Goal: Task Accomplishment & Management: Manage account settings

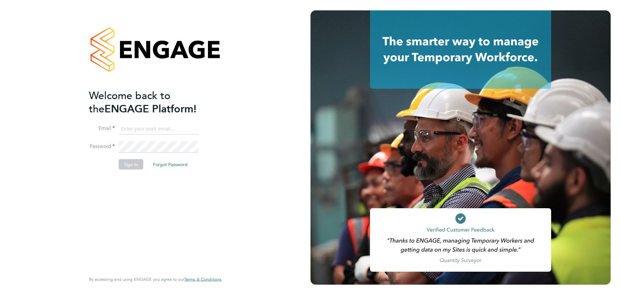
type input "[PERSON_NAME][EMAIL_ADDRESS][DOMAIN_NAME]"
click at [132, 162] on button "Sign In" at bounding box center [131, 164] width 25 height 10
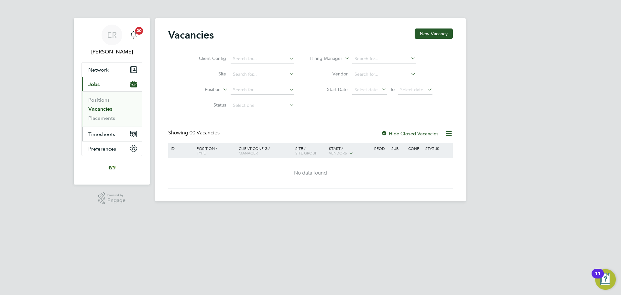
click at [105, 133] on span "Timesheets" at bounding box center [101, 134] width 27 height 6
click at [106, 117] on link "Timesheets" at bounding box center [101, 114] width 27 height 6
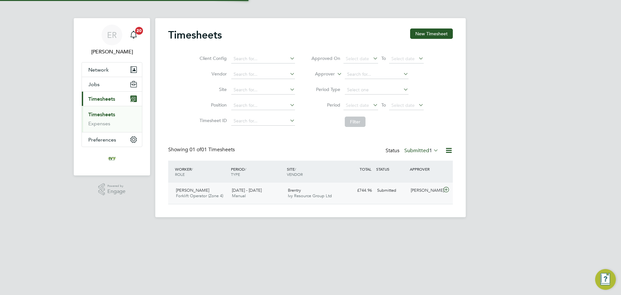
scroll to position [16, 56]
click at [104, 101] on span "Timesheets" at bounding box center [101, 99] width 27 height 6
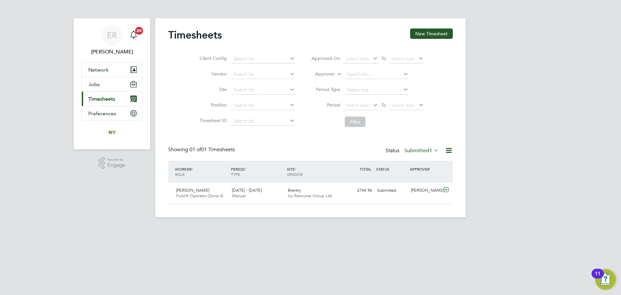
click at [106, 102] on span "Timesheets" at bounding box center [101, 99] width 27 height 6
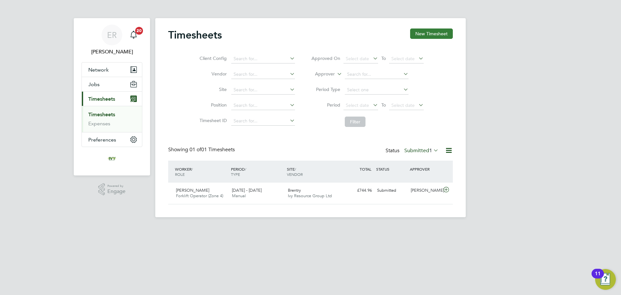
click at [419, 39] on button "New Timesheet" at bounding box center [431, 33] width 43 height 10
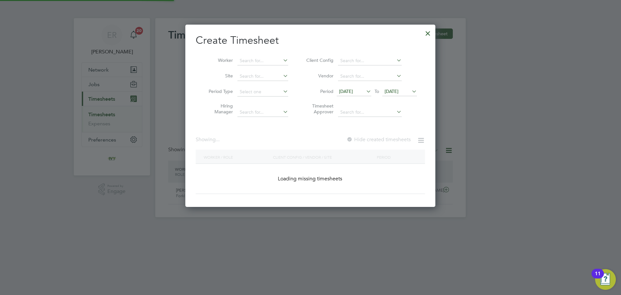
scroll to position [708, 250]
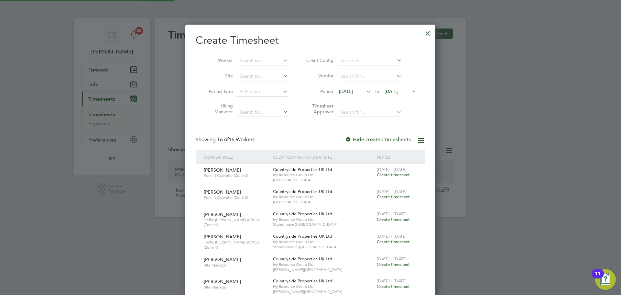
click at [410, 93] on icon at bounding box center [410, 91] width 0 height 9
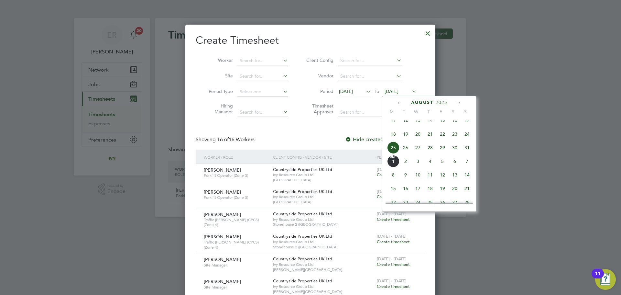
click at [468, 154] on span "31" at bounding box center [467, 147] width 12 height 12
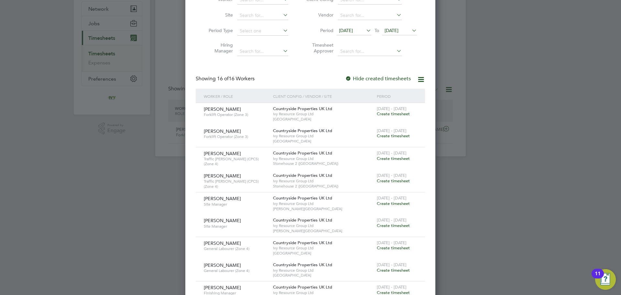
scroll to position [65, 0]
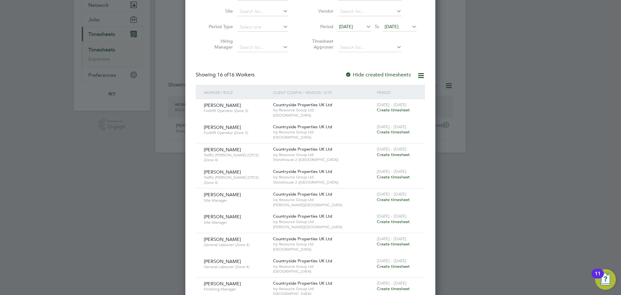
click at [397, 133] on span "Create timesheet" at bounding box center [393, 131] width 33 height 5
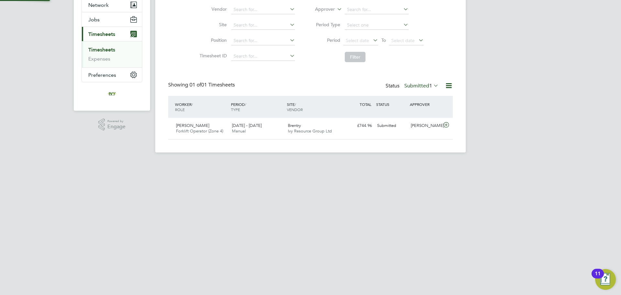
scroll to position [53, 0]
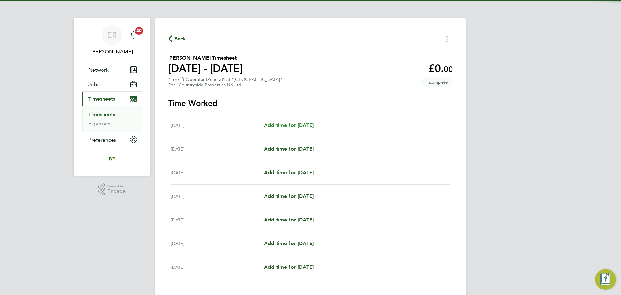
click at [306, 124] on span "Add time for Mon 25 Aug" at bounding box center [289, 125] width 50 height 6
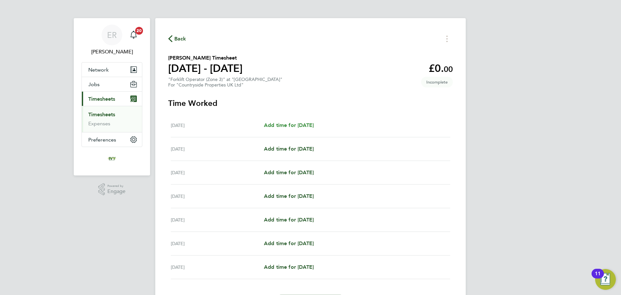
select select "30"
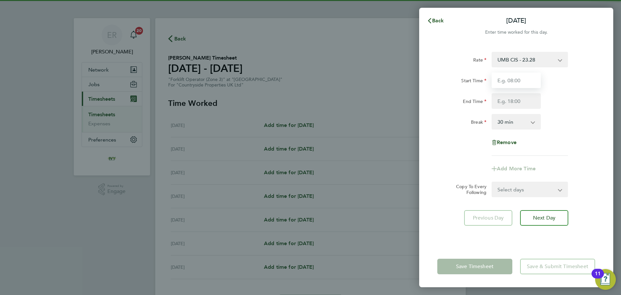
click at [522, 85] on input "Start Time" at bounding box center [516, 80] width 49 height 16
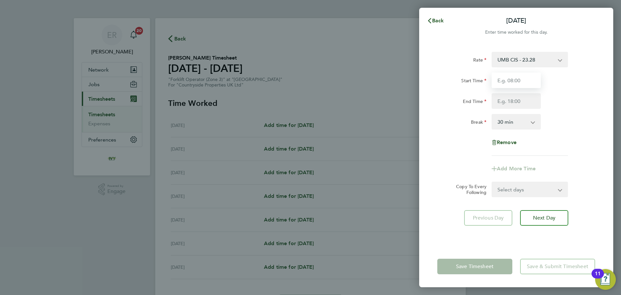
type input "07:30"
click at [519, 101] on input "End Time" at bounding box center [516, 101] width 49 height 16
type input "17:00"
click at [559, 127] on div "Break 0 min 15 min 30 min 45 min 60 min 75 min 90 min" at bounding box center [516, 122] width 163 height 16
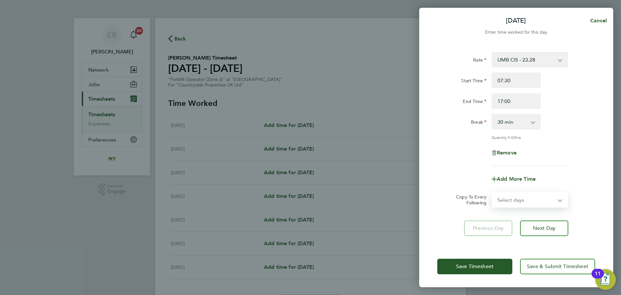
click at [550, 199] on select "Select days Day Weekday (Mon-Fri) Weekend (Sat-Sun) Tuesday Wednesday Thursday …" at bounding box center [526, 199] width 68 height 14
select select "WEEKDAY"
click at [492, 192] on select "Select days Day Weekday (Mon-Fri) Weekend (Sat-Sun) Tuesday Wednesday Thursday …" at bounding box center [526, 199] width 68 height 14
select select "2025-08-31"
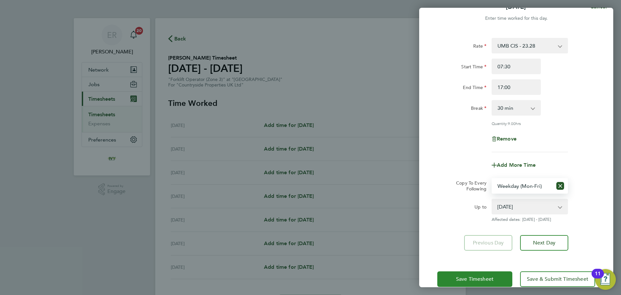
scroll to position [26, 0]
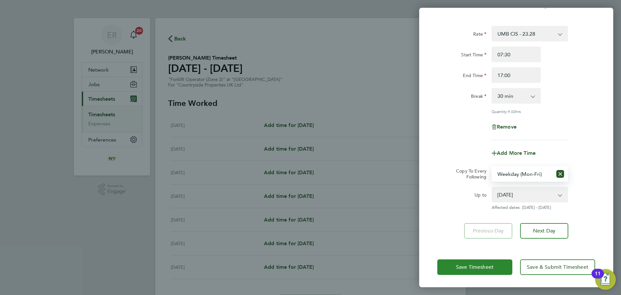
click at [492, 264] on span "Save Timesheet" at bounding box center [475, 267] width 38 height 6
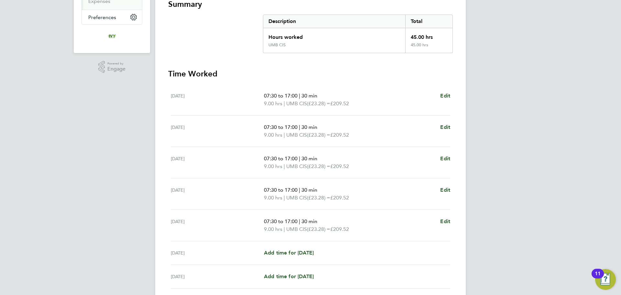
scroll to position [162, 0]
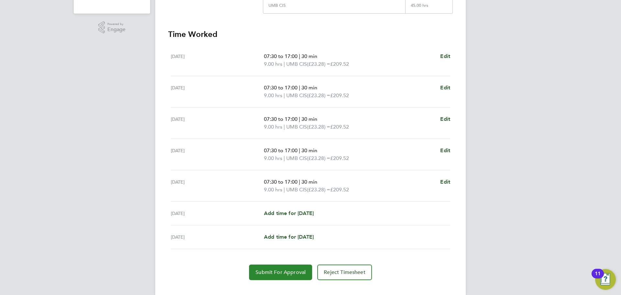
click at [289, 274] on span "Submit For Approval" at bounding box center [281, 272] width 50 height 6
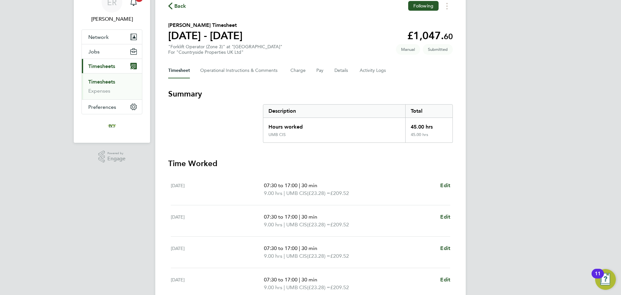
scroll to position [32, 0]
click at [104, 82] on link "Timesheets" at bounding box center [101, 82] width 27 height 6
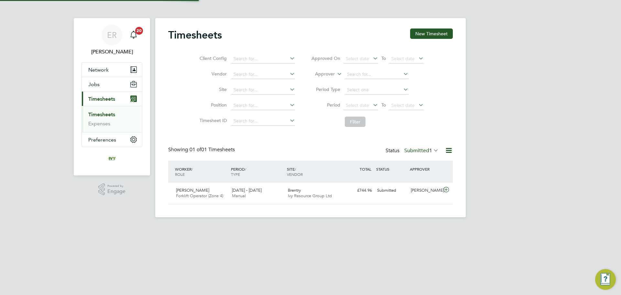
scroll to position [16, 56]
click at [432, 36] on button "New Timesheet" at bounding box center [431, 33] width 43 height 10
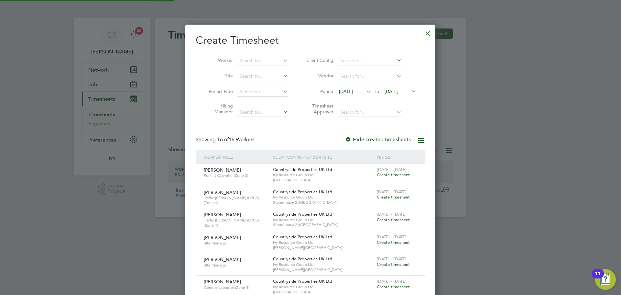
scroll to position [0, 0]
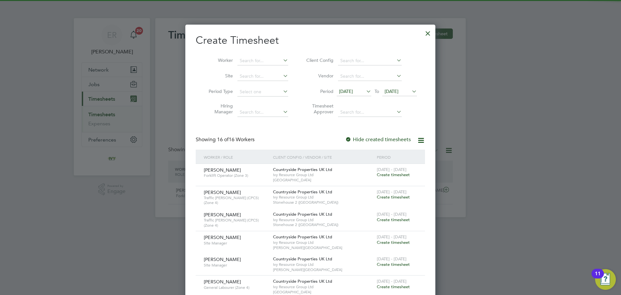
click at [398, 90] on span "25 Aug 2025" at bounding box center [392, 91] width 14 height 6
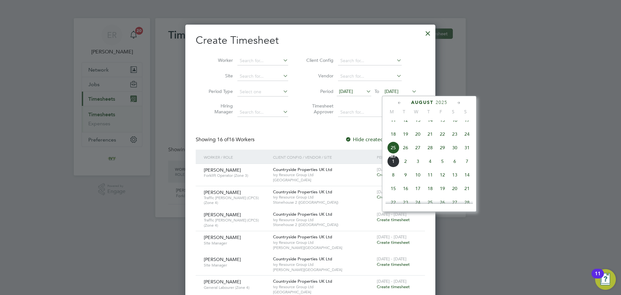
click at [467, 154] on span "31" at bounding box center [467, 147] width 12 height 12
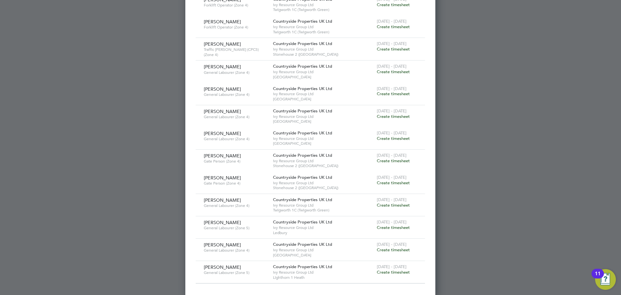
click at [400, 247] on span "Create timesheet" at bounding box center [393, 249] width 33 height 5
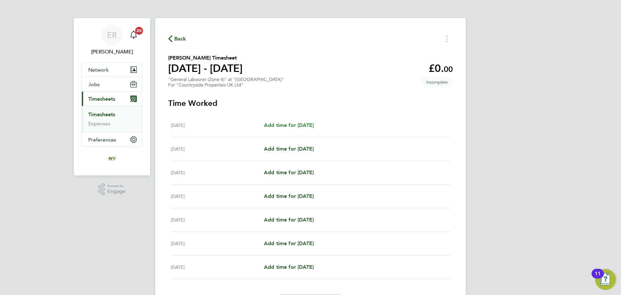
click at [294, 127] on span "Add time for [DATE]" at bounding box center [289, 125] width 50 height 6
select select "30"
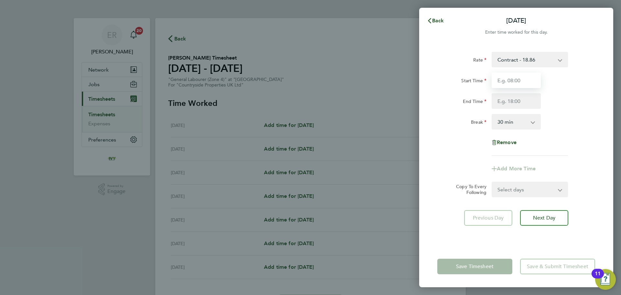
click at [522, 78] on input "Start Time" at bounding box center [516, 80] width 49 height 16
type input "07:30"
click at [526, 100] on input "End Time" at bounding box center [516, 101] width 49 height 16
type input "16:30"
click at [522, 103] on input "16:30" at bounding box center [516, 101] width 49 height 16
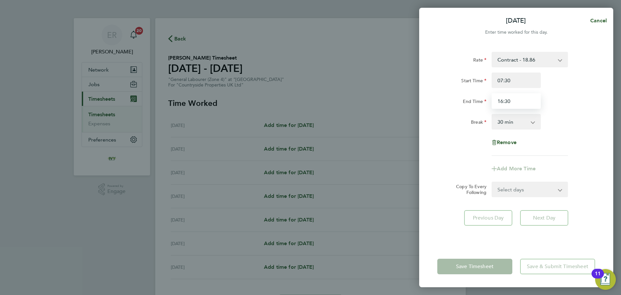
click at [495, 105] on input "16:30" at bounding box center [516, 101] width 49 height 16
click at [515, 105] on input "End Time" at bounding box center [516, 101] width 49 height 16
type input "17:00"
click at [573, 132] on div "Rate Contract - 18.86 Start Time 07:30 End Time 17:00 Break 0 min 15 min 30 min…" at bounding box center [516, 104] width 158 height 104
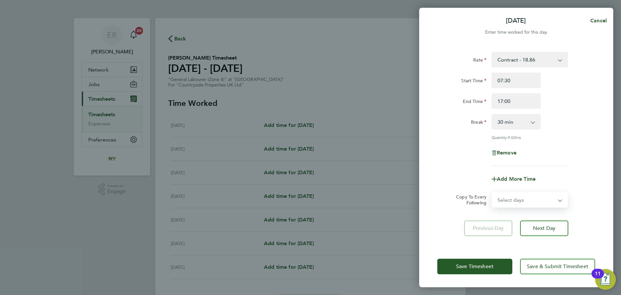
click at [534, 196] on select "Select days Day Weekday (Mon-Fri) Weekend (Sat-Sun) Tuesday Wednesday Thursday …" at bounding box center [526, 199] width 68 height 14
select select "WEEKDAY"
click at [492, 192] on select "Select days Day Weekday (Mon-Fri) Weekend (Sat-Sun) Tuesday Wednesday Thursday …" at bounding box center [526, 199] width 68 height 14
select select "2025-08-31"
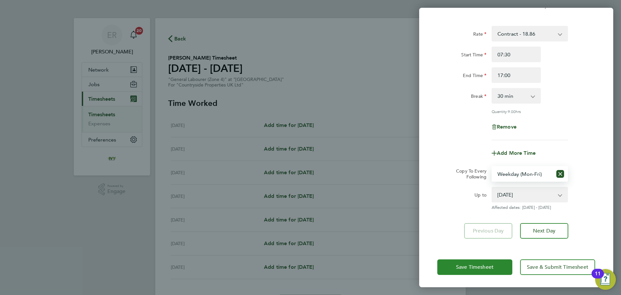
click at [493, 264] on span "Save Timesheet" at bounding box center [475, 267] width 38 height 6
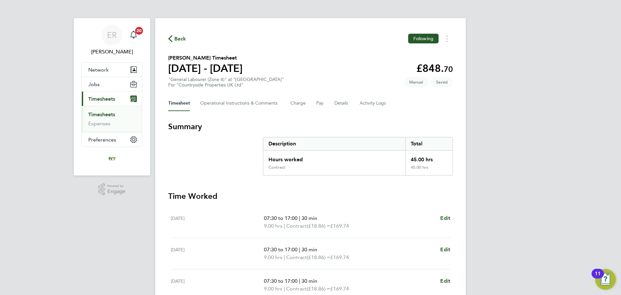
click at [113, 113] on link "Timesheets" at bounding box center [101, 114] width 27 height 6
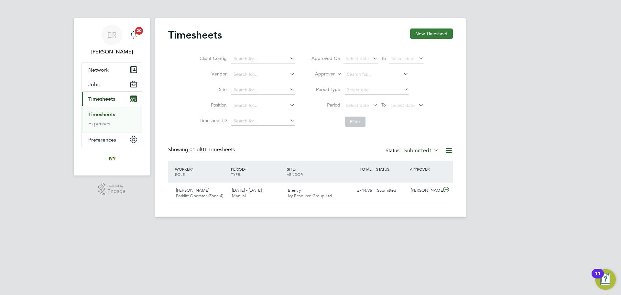
click at [430, 31] on button "New Timesheet" at bounding box center [431, 33] width 43 height 10
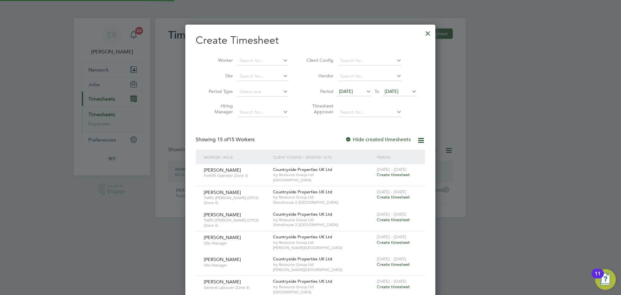
click at [398, 89] on span "[DATE]" at bounding box center [392, 91] width 14 height 6
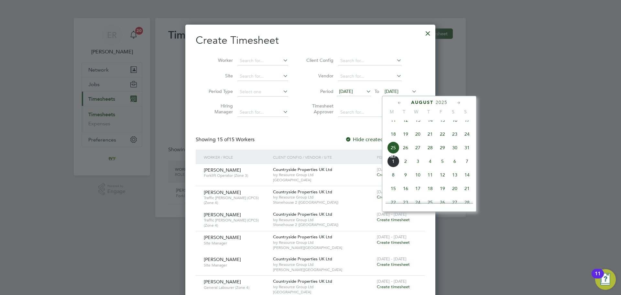
click at [466, 151] on span "31" at bounding box center [467, 147] width 12 height 12
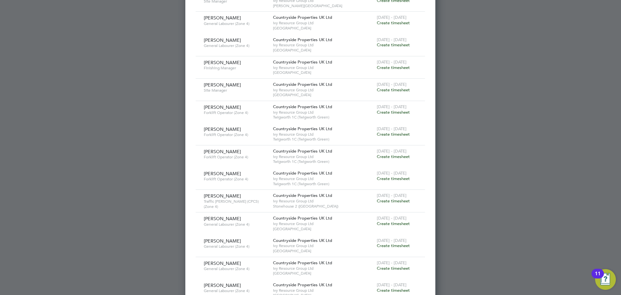
click at [405, 89] on span "Create timesheet" at bounding box center [393, 89] width 33 height 5
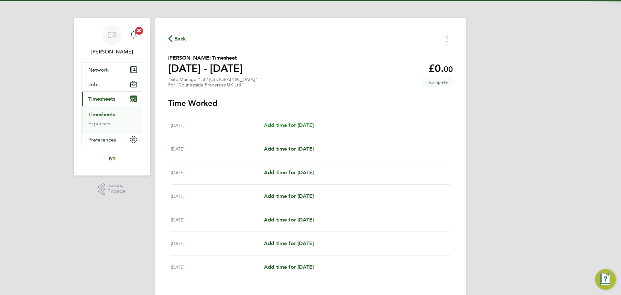
click at [303, 123] on span "Add time for Mon 25 Aug" at bounding box center [289, 125] width 50 height 6
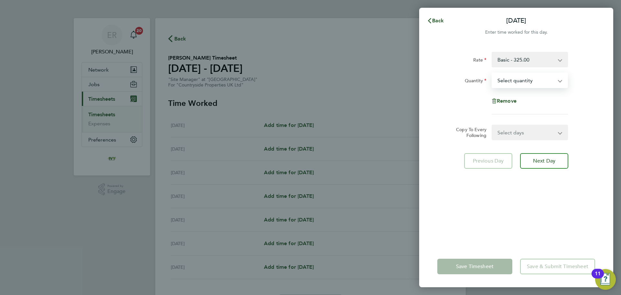
click at [515, 82] on select "Select quantity 0.5 1" at bounding box center [525, 80] width 67 height 14
select select "1"
click at [492, 73] on select "Select quantity 0.5 1" at bounding box center [525, 80] width 67 height 14
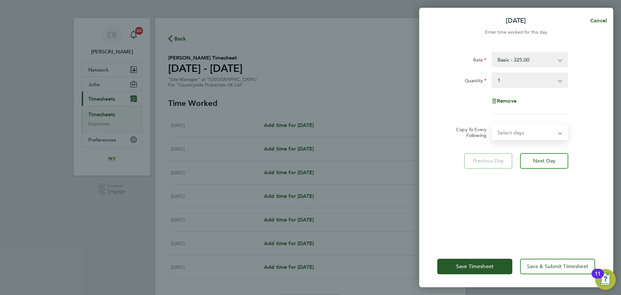
click at [544, 133] on select "Select days Day Weekday (Mon-Fri) Weekend (Sat-Sun) Tuesday Wednesday Thursday …" at bounding box center [526, 132] width 68 height 14
select select "WEEKDAY"
click at [492, 125] on select "Select days Day Weekday (Mon-Fri) Weekend (Sat-Sun) Tuesday Wednesday Thursday …" at bounding box center [526, 132] width 68 height 14
select select "2025-08-31"
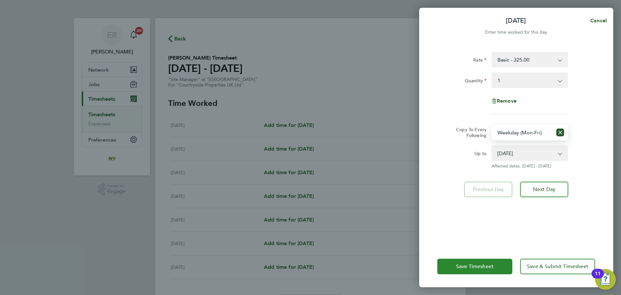
click at [473, 269] on button "Save Timesheet" at bounding box center [474, 266] width 75 height 16
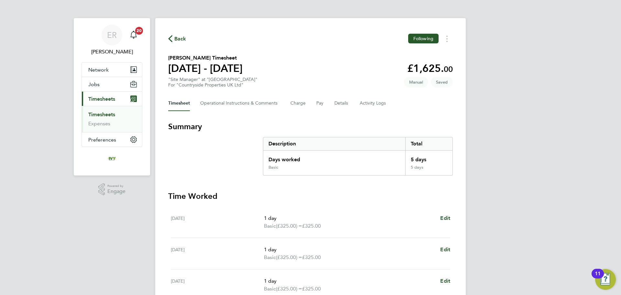
click at [112, 112] on link "Timesheets" at bounding box center [101, 114] width 27 height 6
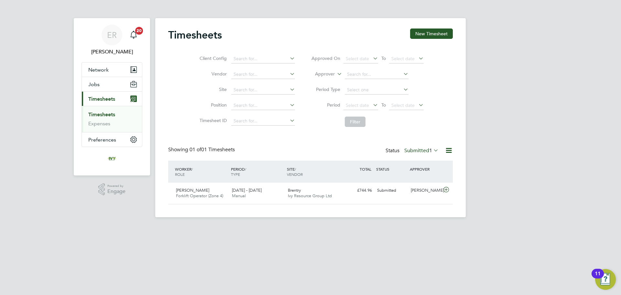
drag, startPoint x: 96, startPoint y: 103, endPoint x: 100, endPoint y: 103, distance: 3.6
click at [96, 103] on button "Current page: Timesheets" at bounding box center [112, 99] width 60 height 14
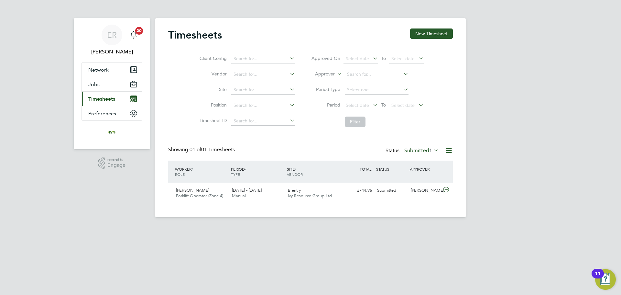
click at [114, 102] on span "Timesheets" at bounding box center [101, 99] width 27 height 6
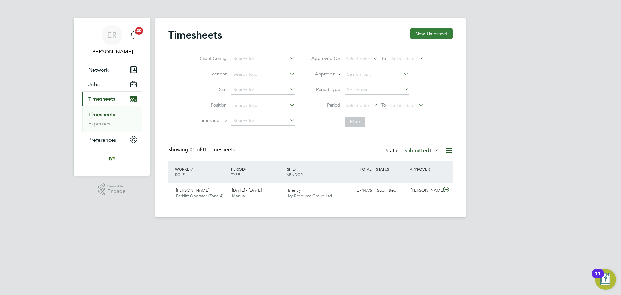
click at [442, 33] on button "New Timesheet" at bounding box center [431, 33] width 43 height 10
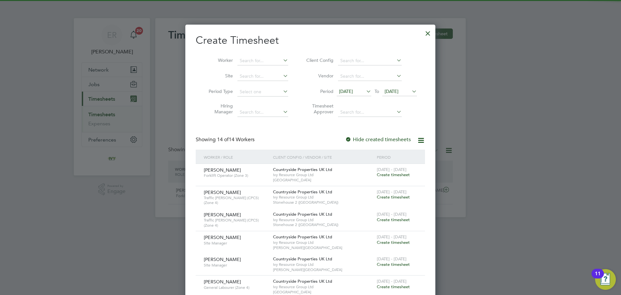
click at [398, 94] on span "25 Aug 2025" at bounding box center [399, 91] width 35 height 9
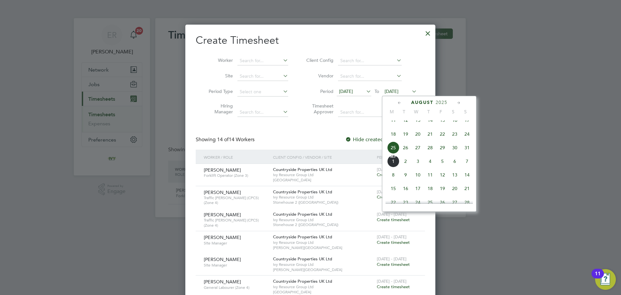
click at [563, 173] on div at bounding box center [310, 147] width 621 height 295
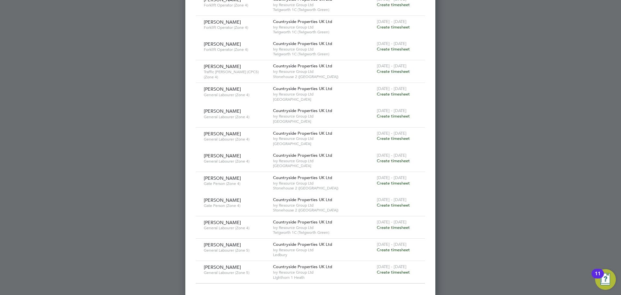
click at [387, 227] on span "Create timesheet" at bounding box center [393, 226] width 33 height 5
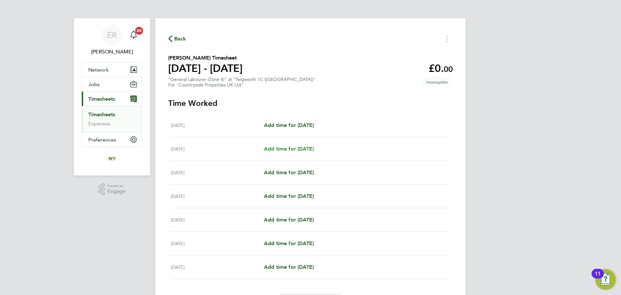
click at [295, 148] on span "Add time for Tue 26 Aug" at bounding box center [289, 149] width 50 height 6
select select "30"
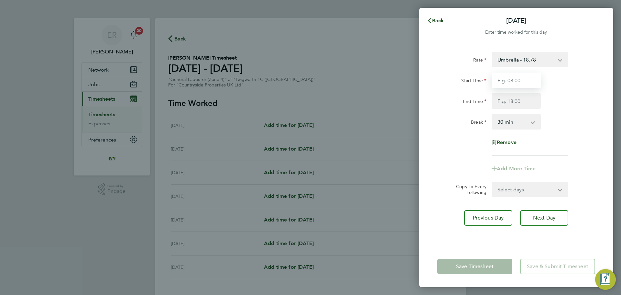
click at [517, 82] on input "Start Time" at bounding box center [516, 80] width 49 height 16
type input "07:30"
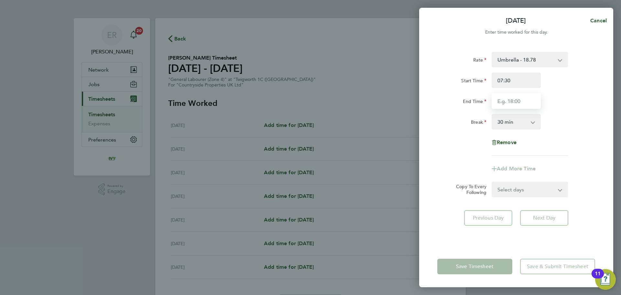
click at [516, 108] on input "End Time" at bounding box center [516, 101] width 49 height 16
type input "17:00"
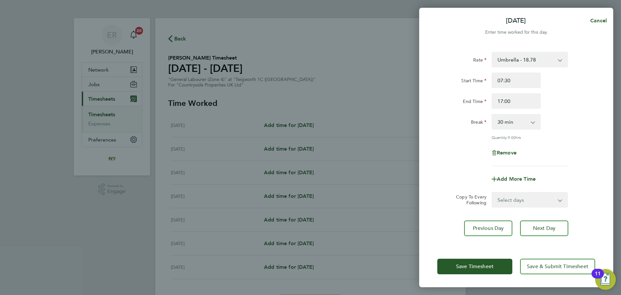
click at [562, 129] on div "Break 0 min 15 min 30 min 45 min 60 min 75 min 90 min" at bounding box center [516, 122] width 163 height 16
click at [550, 198] on select "Select days Day Weekday (Mon-Fri) Weekend (Sat-Sun) Wednesday Thursday Friday S…" at bounding box center [526, 199] width 68 height 14
click at [558, 198] on select "Select days Day Weekday (Mon-Fri) Weekend (Sat-Sun) Wednesday Thursday Friday S…" at bounding box center [526, 199] width 68 height 14
select select "WEEKDAY"
click at [492, 192] on select "Select days Day Weekday (Mon-Fri) Weekend (Sat-Sun) Wednesday Thursday Friday S…" at bounding box center [526, 199] width 68 height 14
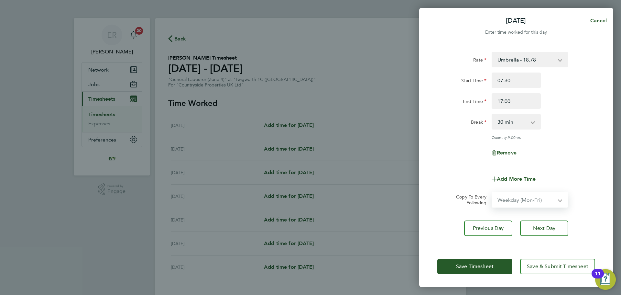
select select "2025-08-31"
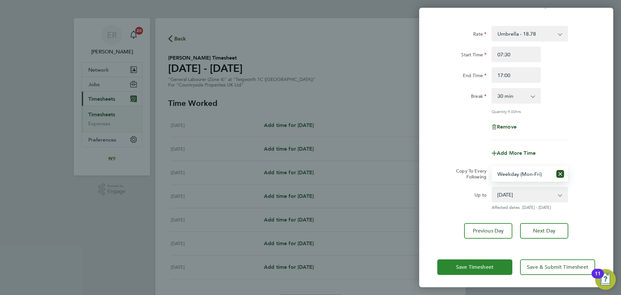
click at [484, 264] on span "Save Timesheet" at bounding box center [475, 267] width 38 height 6
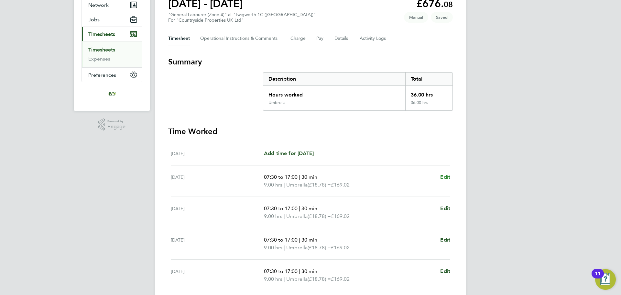
click at [446, 177] on span "Edit" at bounding box center [445, 177] width 10 height 6
select select "30"
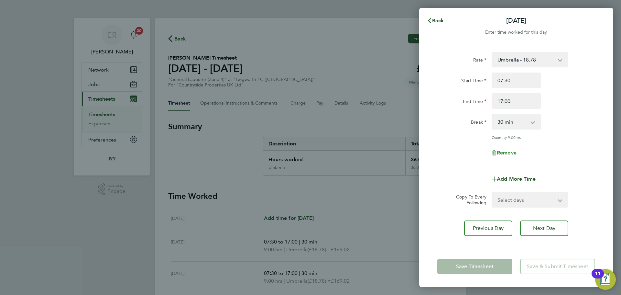
click at [499, 154] on span "Remove" at bounding box center [507, 152] width 20 height 6
select select "null"
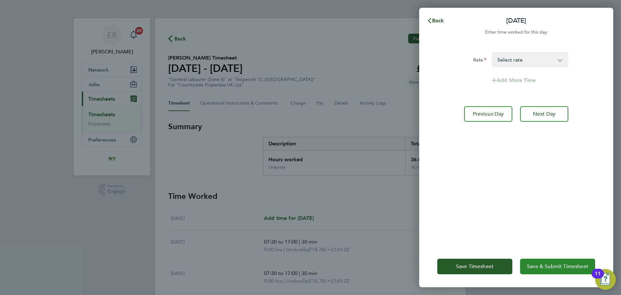
click at [533, 268] on span "Save & Submit Timesheet" at bounding box center [557, 266] width 61 height 6
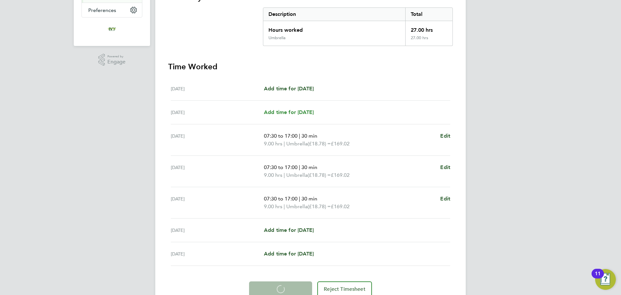
click at [305, 113] on span "Add time for Tue 26 Aug" at bounding box center [289, 112] width 50 height 6
select select "30"
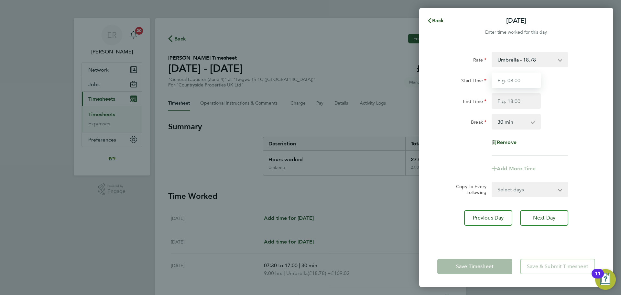
click at [511, 83] on input "Start Time" at bounding box center [516, 80] width 49 height 16
type input "07:30"
click at [526, 100] on input "End Time" at bounding box center [516, 101] width 49 height 16
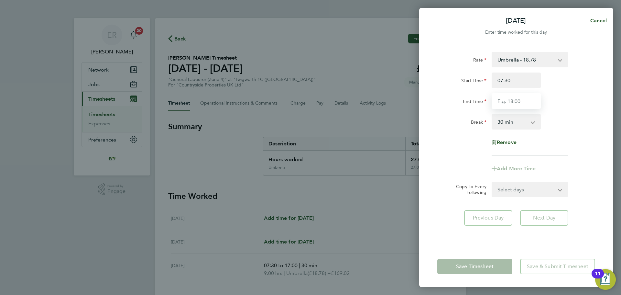
type input "17:00"
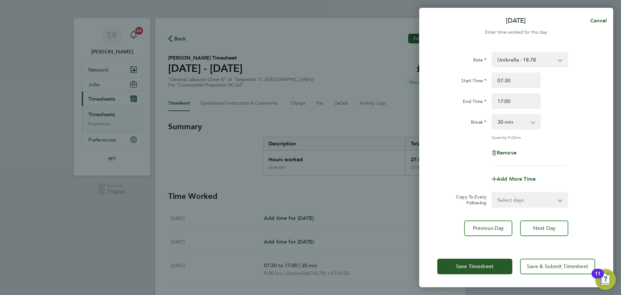
click at [595, 135] on div "Rate Umbrella - 18.78 Start Time 07:30 End Time 17:00 Break 0 min 15 min 30 min…" at bounding box center [516, 109] width 158 height 114
click at [495, 269] on button "Save Timesheet" at bounding box center [474, 266] width 75 height 16
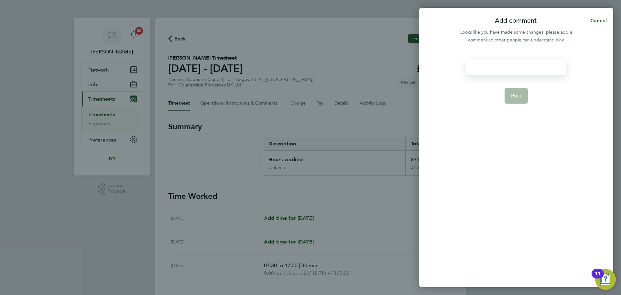
click at [518, 64] on div at bounding box center [516, 68] width 100 height 16
click at [519, 67] on div at bounding box center [516, 68] width 100 height 16
click at [522, 99] on button "Post" at bounding box center [517, 96] width 24 height 16
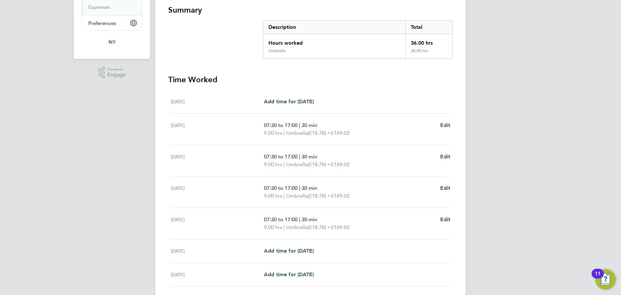
scroll to position [165, 0]
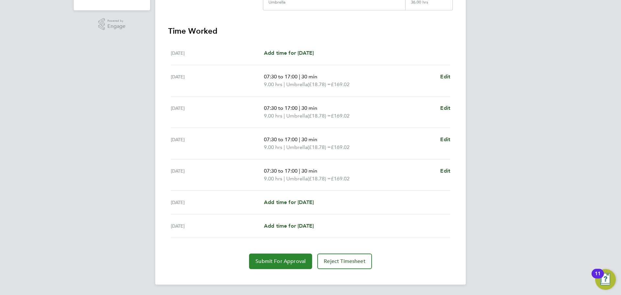
click at [288, 268] on button "Submit For Approval" at bounding box center [280, 261] width 63 height 16
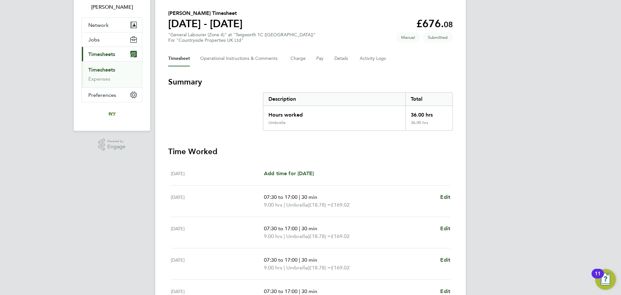
scroll to position [36, 0]
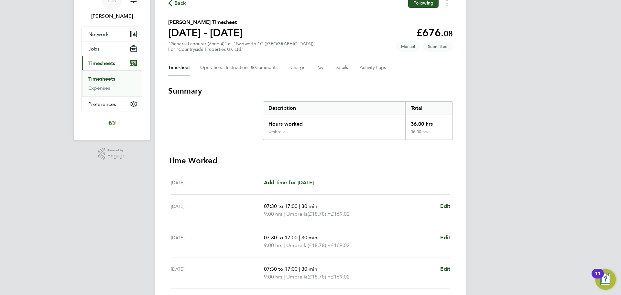
click at [107, 79] on link "Timesheets" at bounding box center [101, 79] width 27 height 6
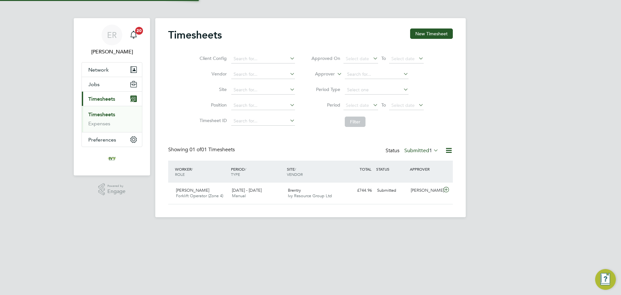
scroll to position [16, 56]
click at [435, 33] on button "New Timesheet" at bounding box center [431, 33] width 43 height 10
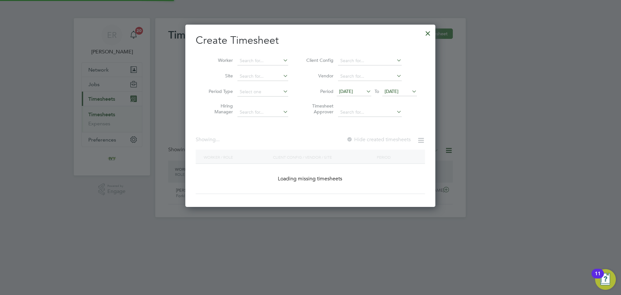
scroll to position [619, 250]
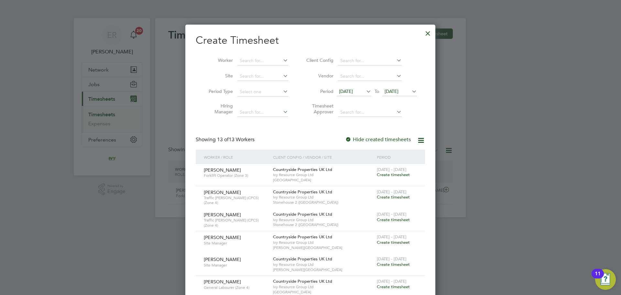
click at [93, 70] on div at bounding box center [310, 147] width 621 height 295
click at [95, 82] on div at bounding box center [310, 147] width 621 height 295
click at [429, 33] on div at bounding box center [428, 32] width 12 height 12
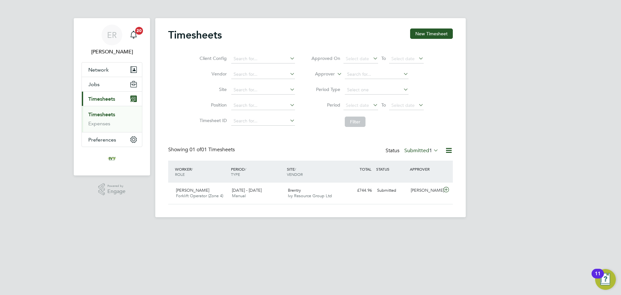
scroll to position [16, 56]
click at [105, 85] on button "Jobs" at bounding box center [112, 84] width 60 height 14
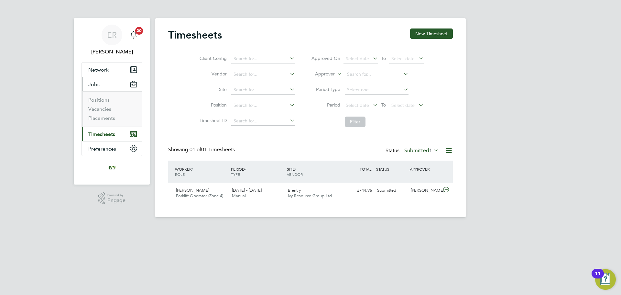
click at [104, 113] on li "Vacancies" at bounding box center [112, 110] width 49 height 9
click at [104, 114] on li "Vacancies" at bounding box center [112, 110] width 49 height 9
click at [105, 118] on link "Placements" at bounding box center [101, 118] width 27 height 6
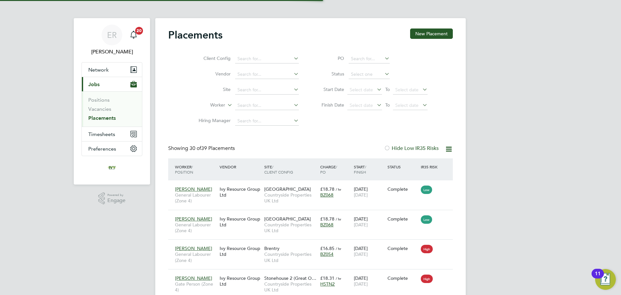
scroll to position [24, 56]
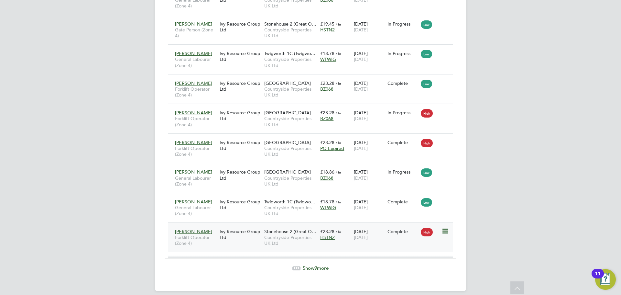
click at [448, 227] on icon at bounding box center [444, 231] width 6 height 8
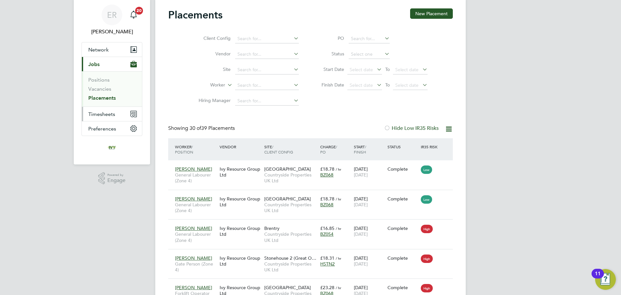
click at [108, 114] on span "Timesheets" at bounding box center [101, 114] width 27 height 6
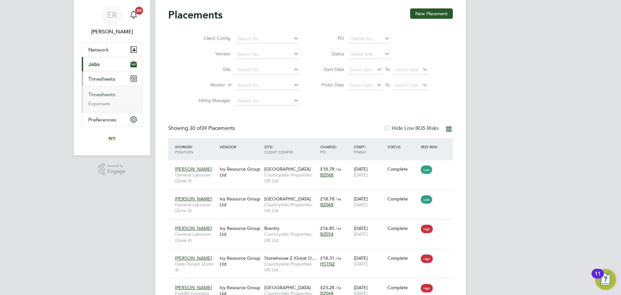
click at [109, 97] on link "Timesheets" at bounding box center [101, 94] width 27 height 6
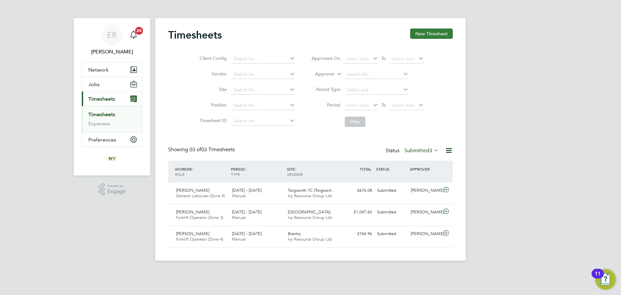
click at [447, 36] on button "New Timesheet" at bounding box center [431, 33] width 43 height 10
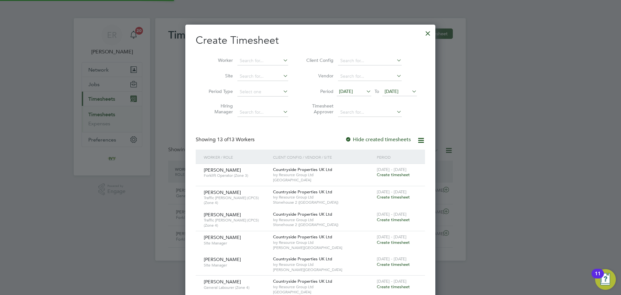
click at [416, 95] on span "25 Aug 2025" at bounding box center [399, 91] width 35 height 9
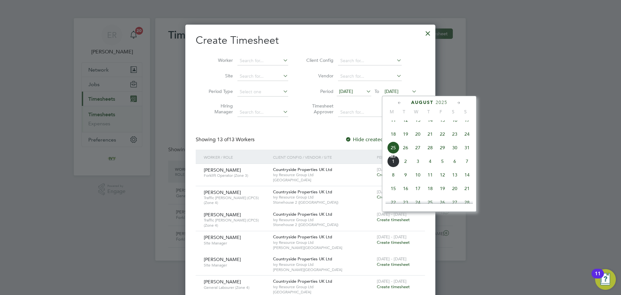
click at [466, 154] on span "31" at bounding box center [467, 147] width 12 height 12
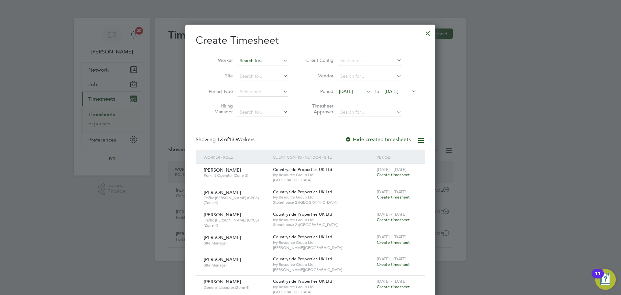
click at [247, 63] on input at bounding box center [262, 60] width 51 height 9
click at [256, 121] on li "Mar io Spasov" at bounding box center [262, 122] width 51 height 9
type input "Mario Spasov"
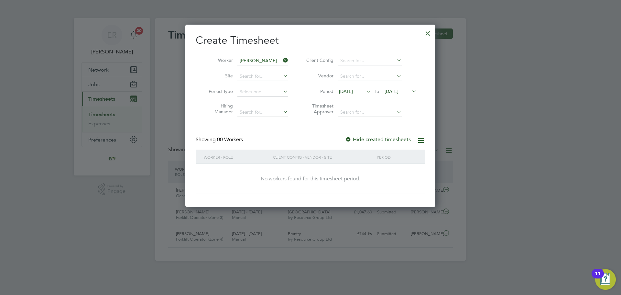
click at [398, 94] on span "31 Aug 2025" at bounding box center [392, 91] width 14 height 6
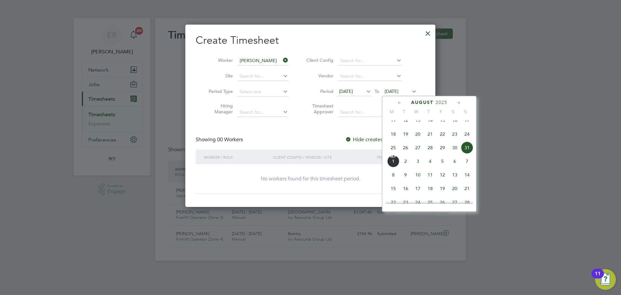
click at [468, 167] on span "7" at bounding box center [467, 161] width 12 height 12
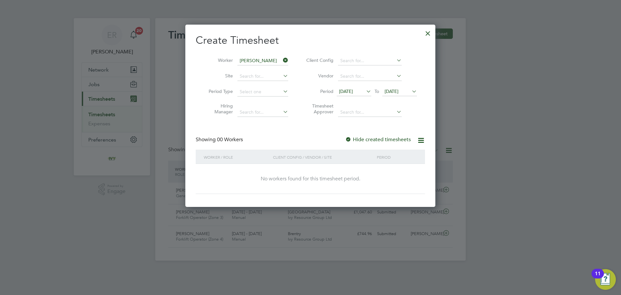
click at [398, 93] on span "07 Sep 2025" at bounding box center [392, 91] width 14 height 6
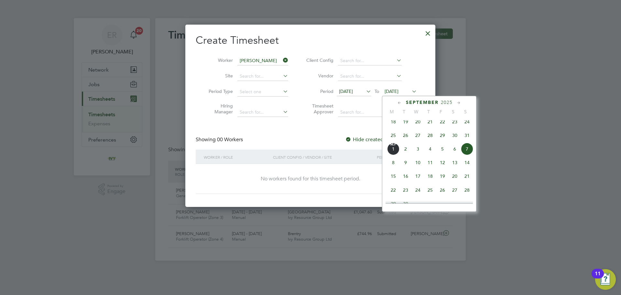
click at [466, 139] on span "31" at bounding box center [467, 135] width 12 height 12
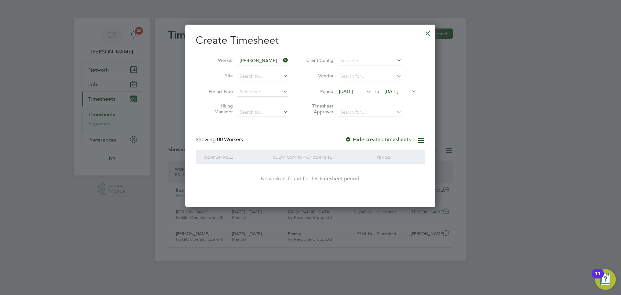
click at [398, 90] on span "31 Aug 2025" at bounding box center [392, 91] width 14 height 6
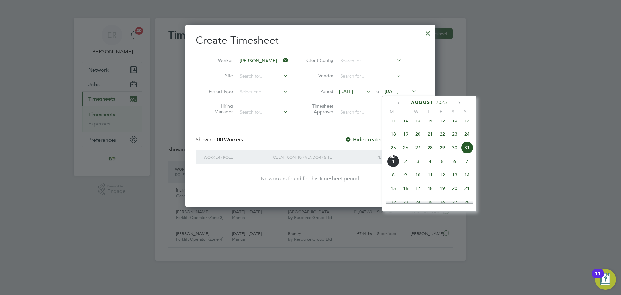
click at [356, 140] on label "Hide created timesheets" at bounding box center [378, 139] width 66 height 6
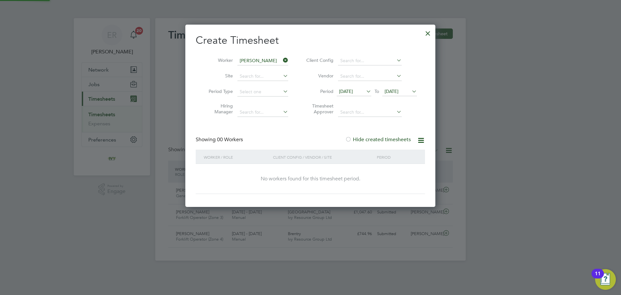
click at [410, 88] on icon at bounding box center [410, 91] width 0 height 9
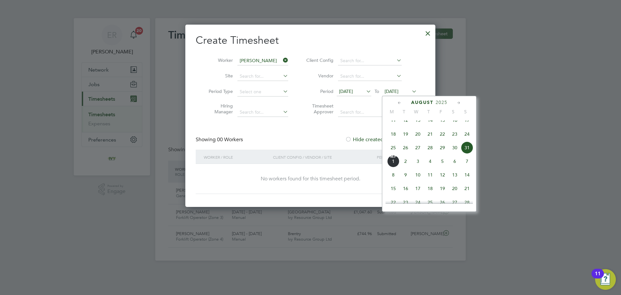
click at [468, 154] on span "31" at bounding box center [467, 147] width 12 height 12
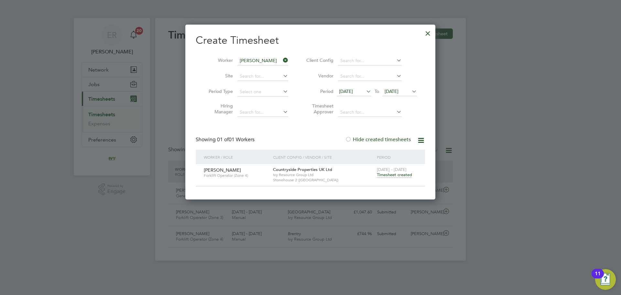
click at [430, 34] on div at bounding box center [428, 32] width 12 height 12
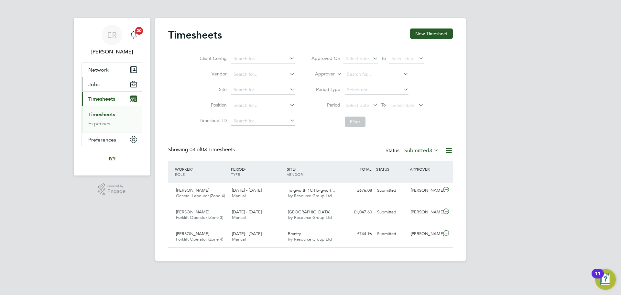
click at [105, 89] on button "Jobs" at bounding box center [112, 84] width 60 height 14
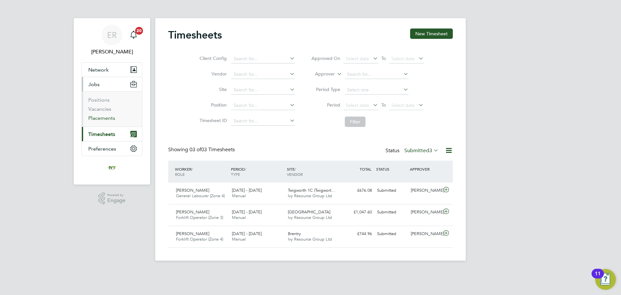
click at [110, 116] on link "Placements" at bounding box center [101, 118] width 27 height 6
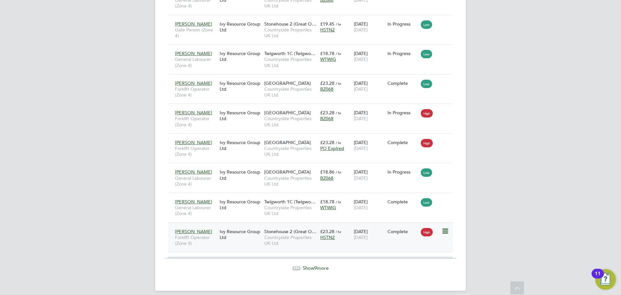
click at [448, 227] on icon at bounding box center [444, 231] width 6 height 8
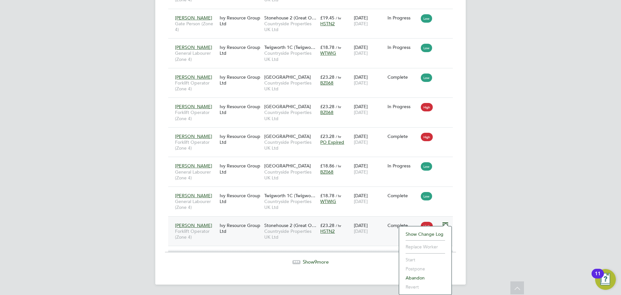
click at [355, 229] on div "28 Aug 2025 29 Aug 2025" at bounding box center [369, 228] width 34 height 18
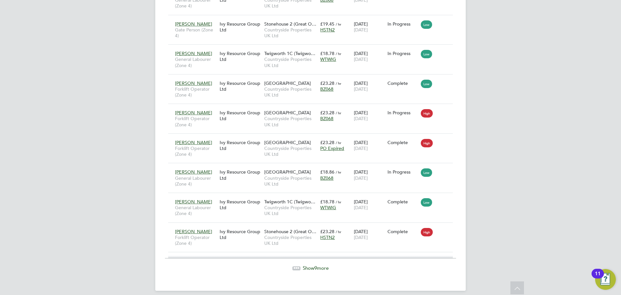
click at [323, 265] on span "Show 9 more" at bounding box center [316, 268] width 26 height 6
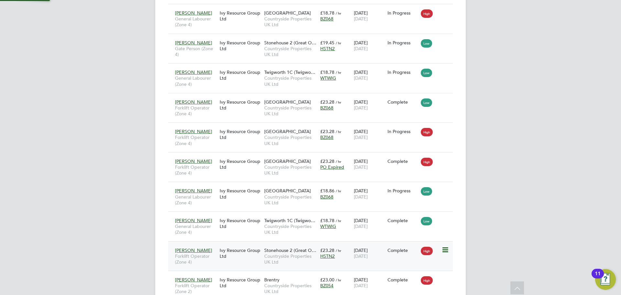
scroll to position [3, 3]
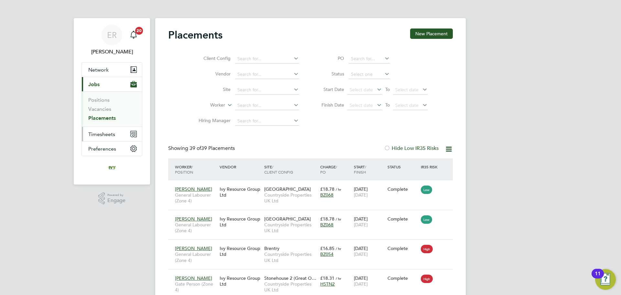
click at [117, 135] on button "Timesheets" at bounding box center [112, 134] width 60 height 14
click at [109, 117] on link "Timesheets" at bounding box center [101, 114] width 27 height 6
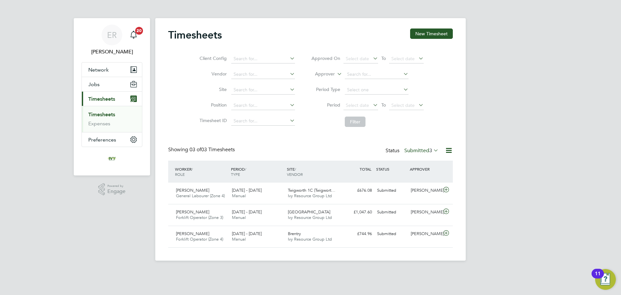
click at [445, 150] on icon at bounding box center [449, 150] width 8 height 8
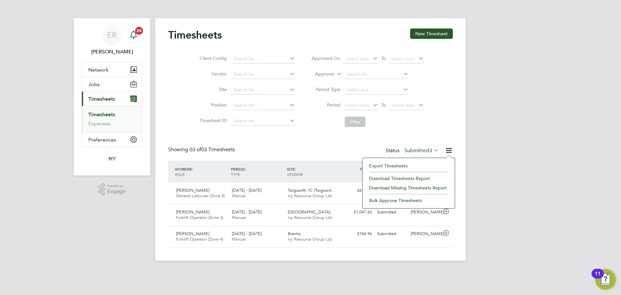
click at [430, 150] on span "3" at bounding box center [430, 150] width 3 height 6
click at [418, 189] on li "Approved" at bounding box center [415, 189] width 30 height 9
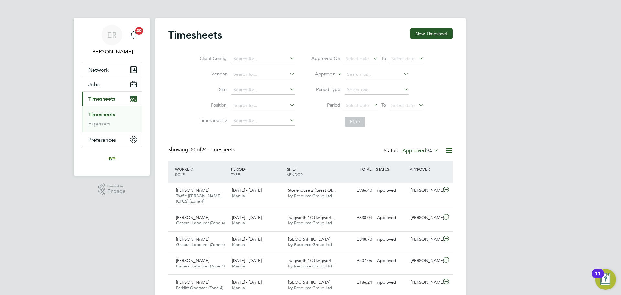
click at [429, 151] on span "94" at bounding box center [429, 150] width 6 height 6
click at [416, 181] on li "Submitted" at bounding box center [414, 180] width 30 height 9
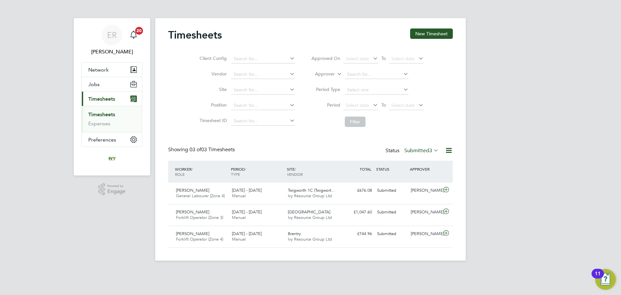
click at [418, 148] on label "Submitted 3" at bounding box center [421, 150] width 34 height 6
click at [428, 158] on li "All" at bounding box center [415, 161] width 30 height 9
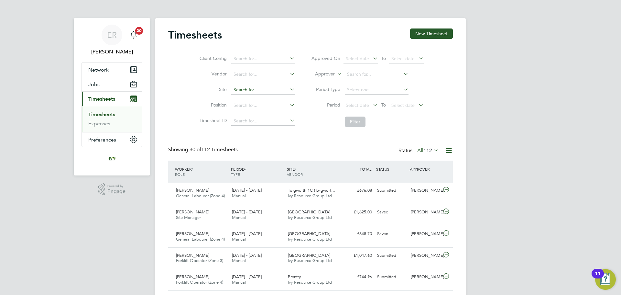
click at [239, 89] on input at bounding box center [263, 89] width 64 height 9
click at [249, 94] on li "Stonehouse 2 (Great Oldbury)" at bounding box center [272, 98] width 83 height 9
type input "Stonehouse 2 (Great Oldbury)"
click at [358, 120] on button "Filter" at bounding box center [355, 121] width 21 height 10
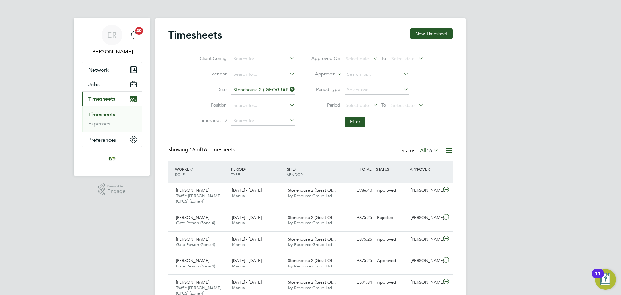
click at [432, 149] on icon at bounding box center [432, 150] width 0 height 9
click at [423, 179] on li "Submitted" at bounding box center [426, 180] width 30 height 9
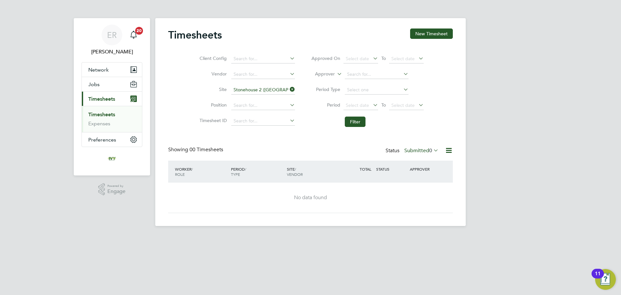
click at [422, 151] on label "Submitted 0" at bounding box center [421, 150] width 34 height 6
click at [410, 103] on span "Select date" at bounding box center [402, 105] width 23 height 6
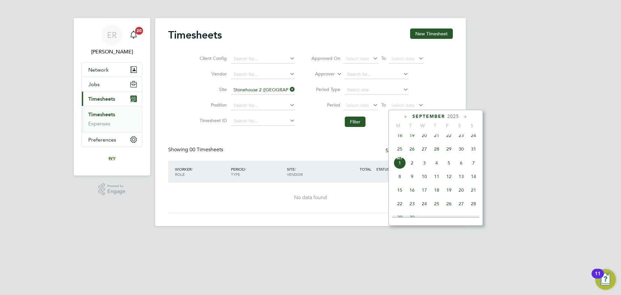
click at [473, 155] on span "31" at bounding box center [473, 149] width 12 height 12
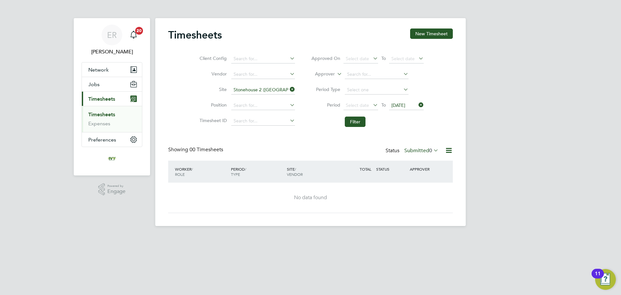
click at [432, 148] on icon at bounding box center [432, 150] width 0 height 9
click at [423, 170] on li "Saved" at bounding box center [418, 170] width 30 height 9
click at [423, 149] on label "Saved 0" at bounding box center [427, 150] width 24 height 6
click at [425, 190] on li "Approved" at bounding box center [423, 189] width 30 height 9
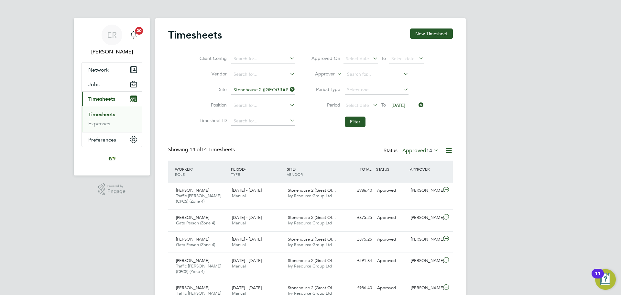
click at [432, 153] on icon at bounding box center [432, 150] width 0 height 9
click at [289, 88] on icon at bounding box center [289, 89] width 0 height 9
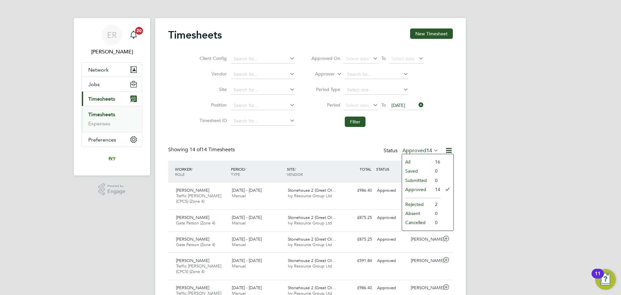
click at [423, 161] on li "All" at bounding box center [417, 161] width 30 height 9
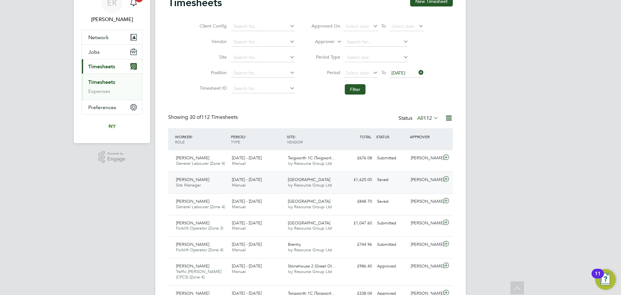
click at [385, 182] on div "Saved" at bounding box center [392, 179] width 34 height 11
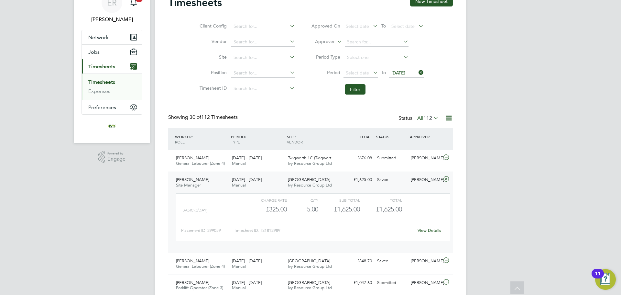
click at [419, 230] on link "View Details" at bounding box center [430, 229] width 24 height 5
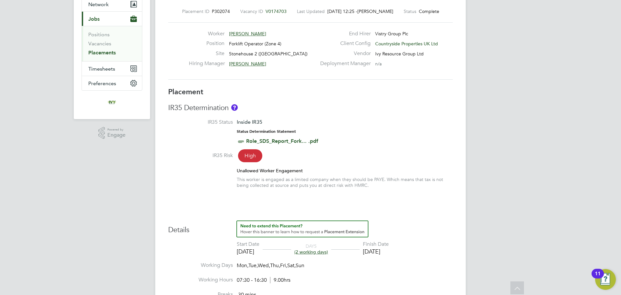
scroll to position [44, 0]
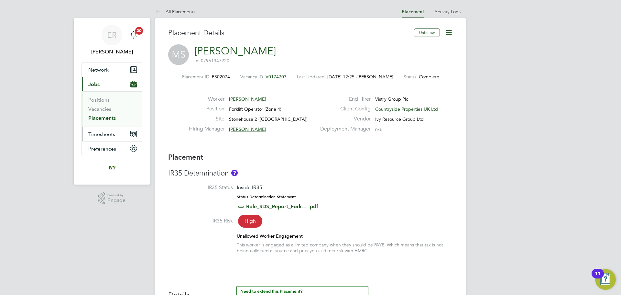
click at [103, 133] on span "Timesheets" at bounding box center [101, 134] width 27 height 6
click at [106, 114] on link "Timesheets" at bounding box center [101, 114] width 27 height 6
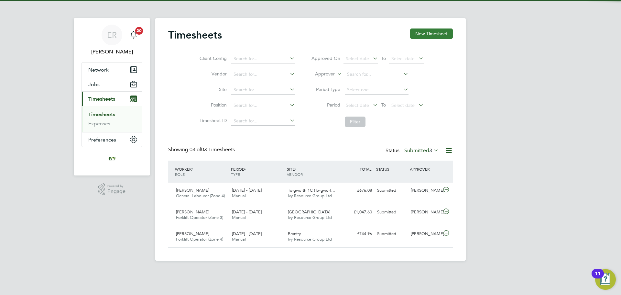
click at [429, 35] on button "New Timesheet" at bounding box center [431, 33] width 43 height 10
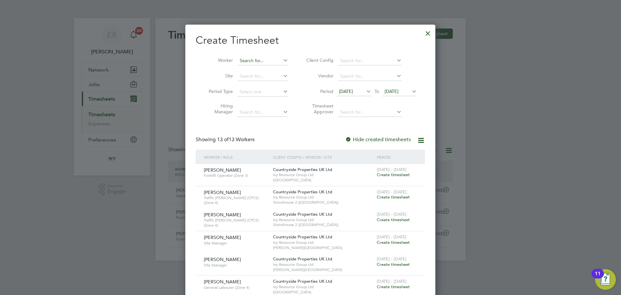
click at [261, 61] on input at bounding box center [262, 60] width 51 height 9
click at [275, 69] on li "Mario Spasov" at bounding box center [262, 69] width 51 height 9
type input "[PERSON_NAME]"
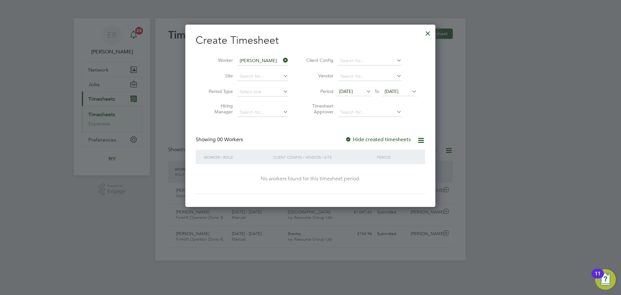
click at [398, 91] on span "[DATE]" at bounding box center [392, 91] width 14 height 6
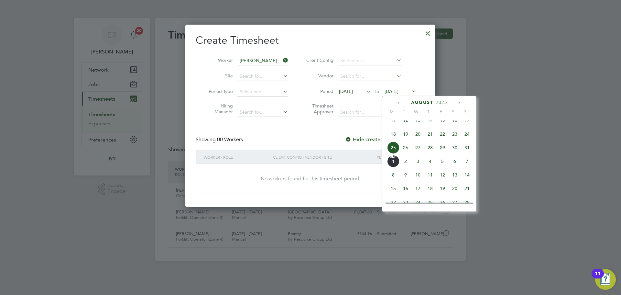
click at [466, 154] on span "31" at bounding box center [467, 147] width 12 height 12
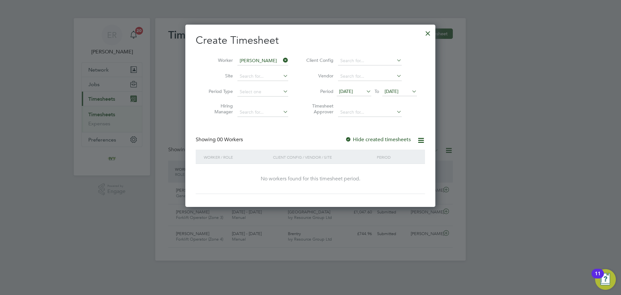
click at [398, 93] on span "[DATE]" at bounding box center [392, 91] width 14 height 6
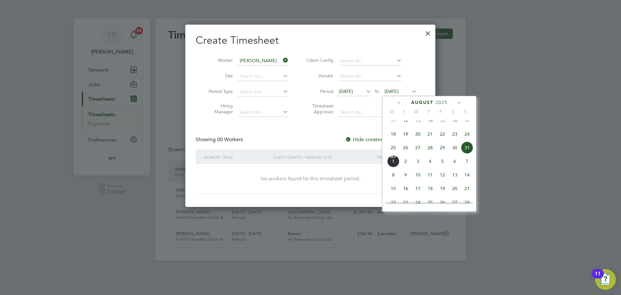
click at [468, 138] on span "24" at bounding box center [467, 134] width 12 height 12
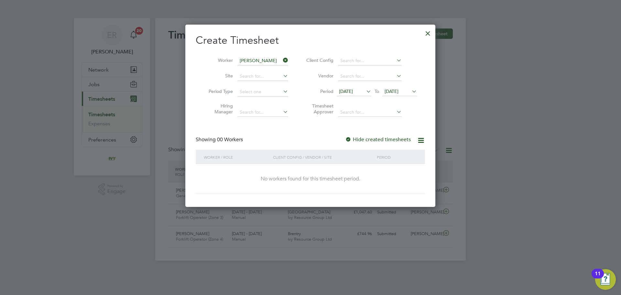
click at [350, 91] on span "[DATE]" at bounding box center [346, 91] width 14 height 6
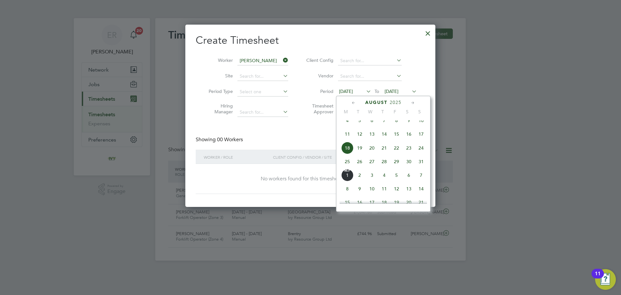
click at [346, 134] on span "11" at bounding box center [347, 134] width 12 height 12
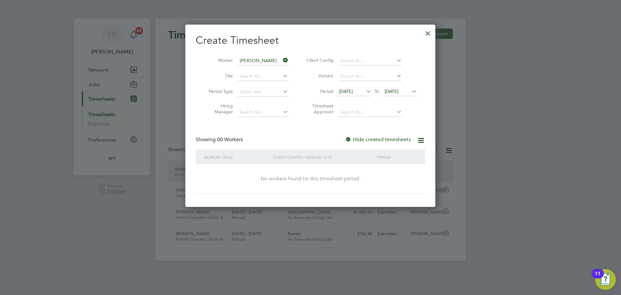
click at [346, 94] on span "[DATE]" at bounding box center [354, 91] width 35 height 9
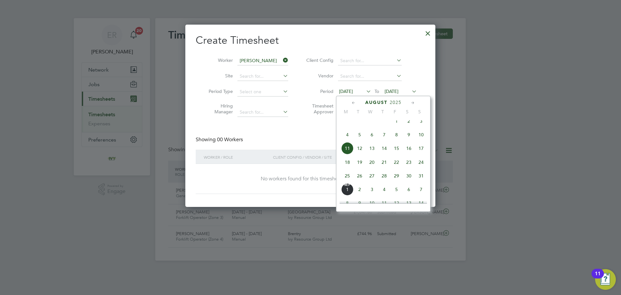
click at [382, 182] on span "28" at bounding box center [384, 175] width 12 height 12
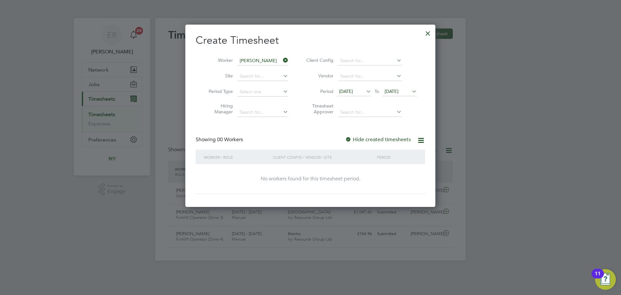
click at [353, 93] on span "[DATE]" at bounding box center [346, 91] width 14 height 6
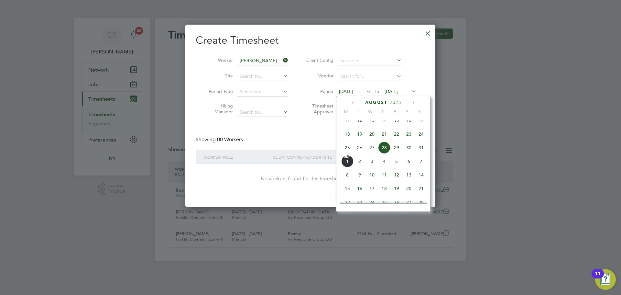
click at [289, 136] on div "Showing 00 Workers Hide created timesheets" at bounding box center [310, 142] width 229 height 13
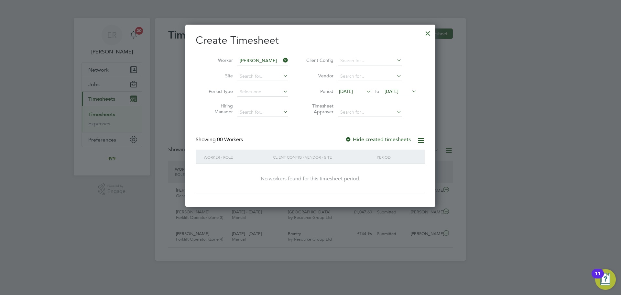
click at [395, 140] on label "Hide created timesheets" at bounding box center [378, 139] width 66 height 6
click at [418, 138] on icon at bounding box center [421, 140] width 8 height 8
click at [430, 30] on div at bounding box center [428, 32] width 12 height 12
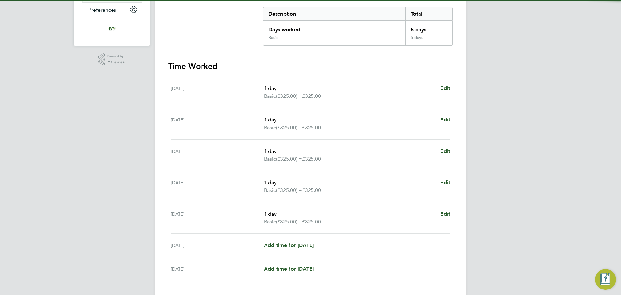
scroll to position [173, 0]
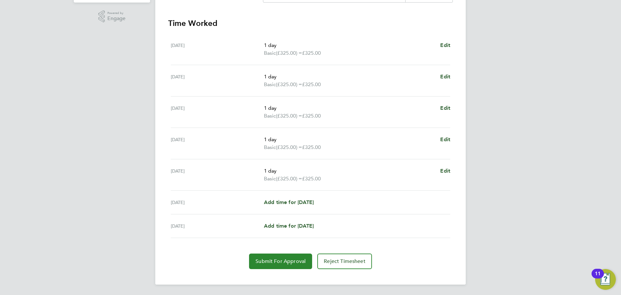
click at [281, 263] on span "Submit For Approval" at bounding box center [281, 261] width 50 height 6
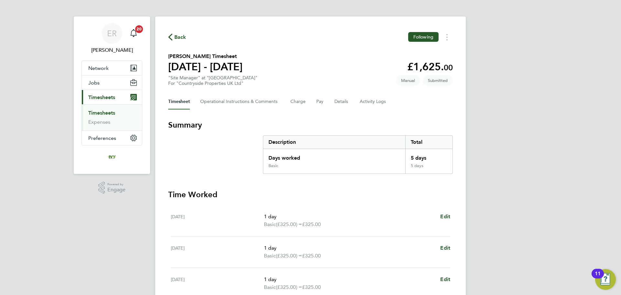
scroll to position [0, 0]
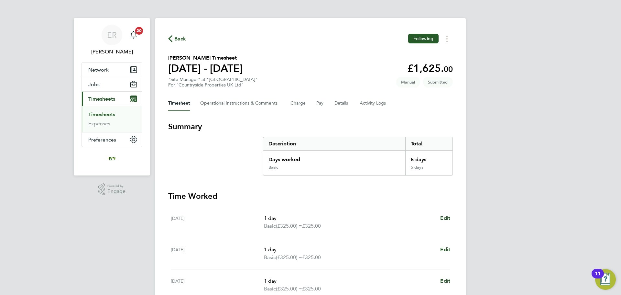
click at [113, 113] on link "Timesheets" at bounding box center [101, 114] width 27 height 6
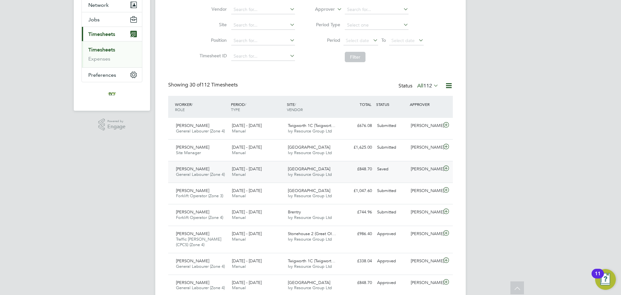
click at [392, 169] on div "Saved" at bounding box center [392, 169] width 34 height 11
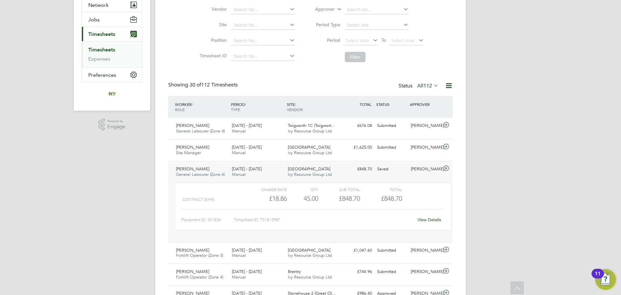
click at [430, 219] on link "View Details" at bounding box center [430, 219] width 24 height 5
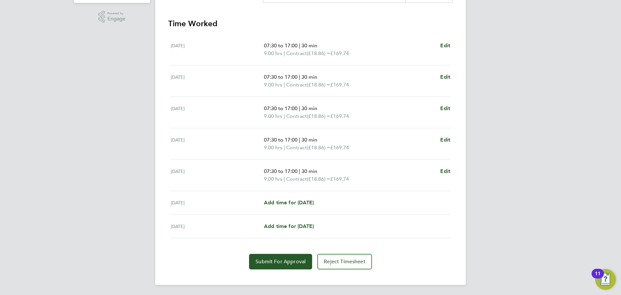
scroll to position [173, 0]
click at [283, 256] on button "Submit For Approval" at bounding box center [280, 261] width 63 height 16
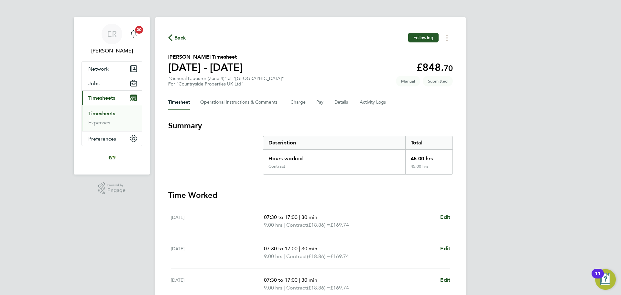
scroll to position [0, 0]
click at [111, 115] on link "Timesheets" at bounding box center [101, 114] width 27 height 6
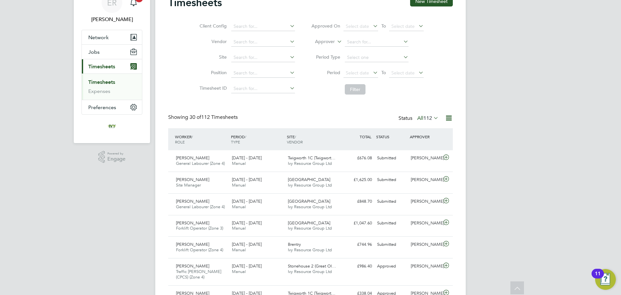
click at [428, 121] on span "112" at bounding box center [427, 118] width 9 height 6
click at [427, 147] on li "Submitted" at bounding box center [422, 147] width 30 height 9
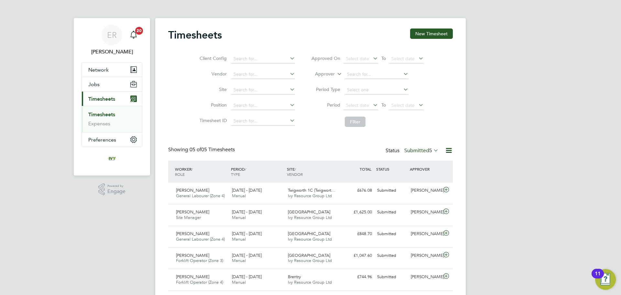
click at [432, 150] on icon at bounding box center [432, 150] width 0 height 9
click at [418, 204] on li "Rejected" at bounding box center [415, 204] width 30 height 9
click at [104, 118] on li "Timesheets" at bounding box center [112, 115] width 49 height 9
click at [108, 112] on link "Timesheets" at bounding box center [101, 114] width 27 height 6
click at [106, 114] on link "Timesheets" at bounding box center [101, 114] width 27 height 6
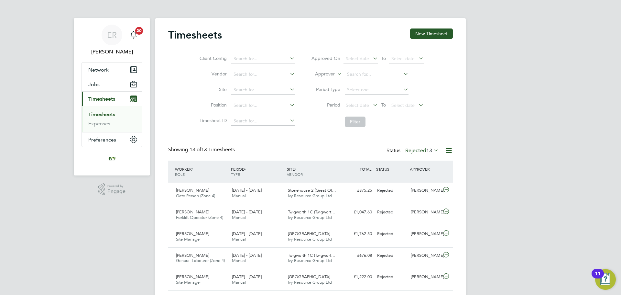
click at [432, 153] on icon at bounding box center [432, 150] width 0 height 9
click at [421, 181] on li "Submitted" at bounding box center [416, 180] width 30 height 9
click at [427, 151] on label "Submitted 5" at bounding box center [421, 150] width 34 height 6
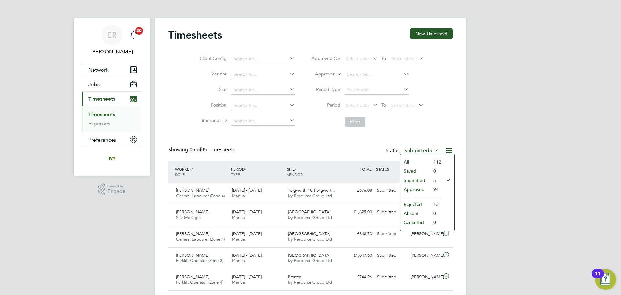
click at [429, 190] on li "Approved" at bounding box center [415, 189] width 30 height 9
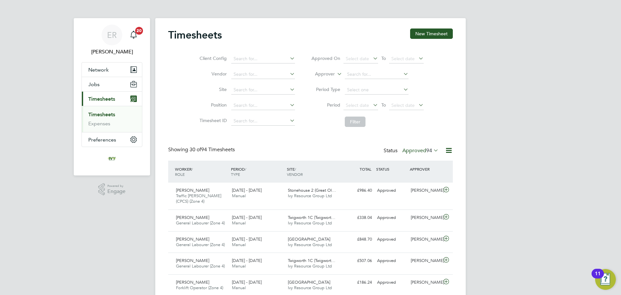
click at [115, 114] on link "Timesheets" at bounding box center [101, 114] width 27 height 6
click at [104, 84] on button "Jobs" at bounding box center [112, 84] width 60 height 14
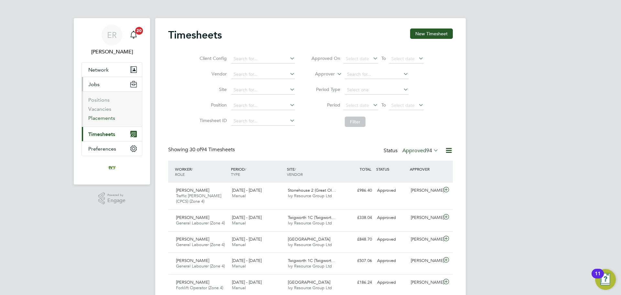
click at [106, 118] on link "Placements" at bounding box center [101, 118] width 27 height 6
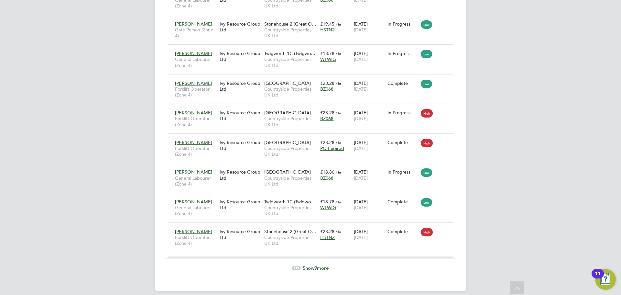
click at [310, 265] on span "Show 9 more" at bounding box center [316, 268] width 26 height 6
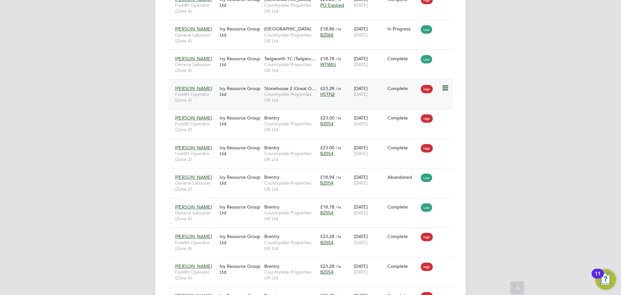
click at [443, 84] on icon at bounding box center [444, 88] width 6 height 8
click at [327, 85] on span "£23.28" at bounding box center [327, 88] width 14 height 6
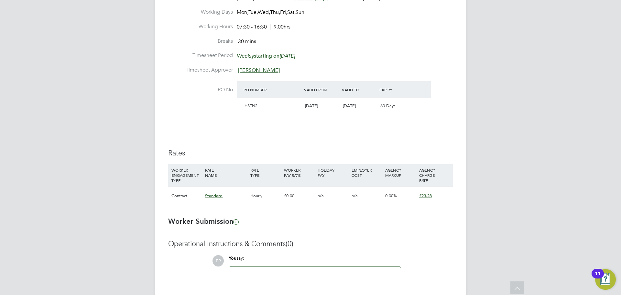
scroll to position [323, 0]
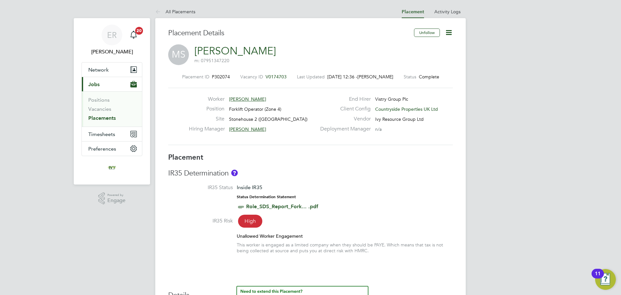
click at [449, 34] on icon at bounding box center [449, 32] width 8 height 8
click at [438, 57] on li "Timesheet Settings" at bounding box center [428, 56] width 48 height 9
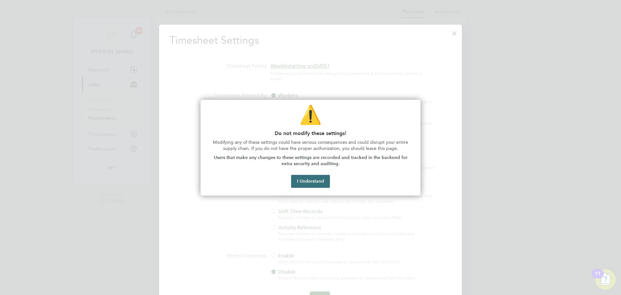
click at [305, 181] on button "I Understand" at bounding box center [310, 181] width 39 height 13
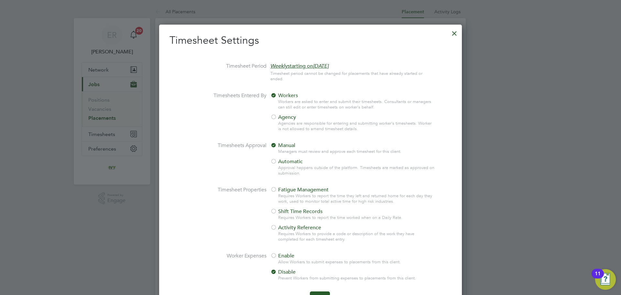
click at [276, 117] on div at bounding box center [273, 117] width 6 height 6
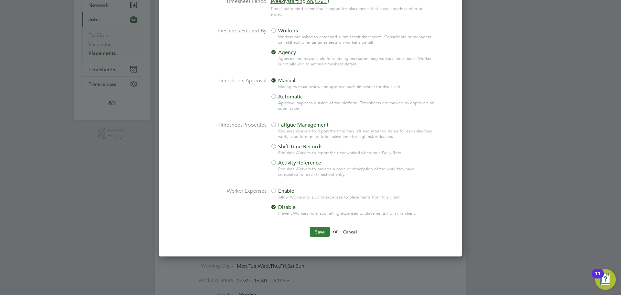
click at [312, 232] on button "Save" at bounding box center [320, 231] width 20 height 10
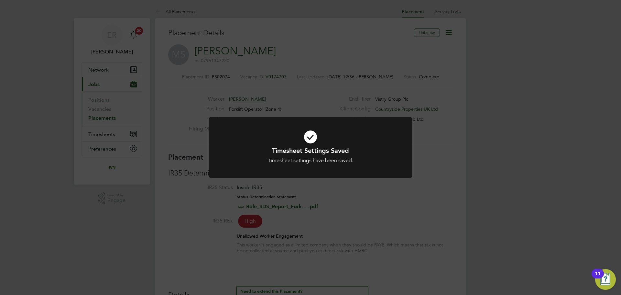
click at [111, 131] on div "Timesheet Settings Saved Timesheet settings have been saved. Cancel Okay" at bounding box center [310, 147] width 621 height 295
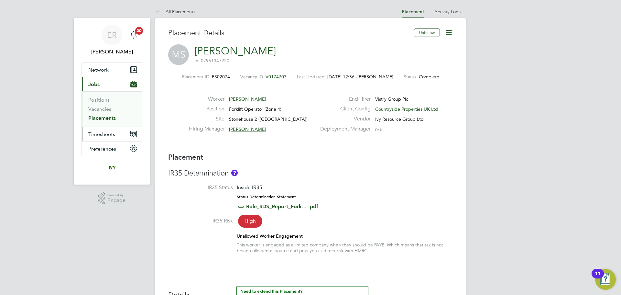
click at [108, 133] on span "Timesheets" at bounding box center [101, 134] width 27 height 6
click at [103, 114] on link "Timesheets" at bounding box center [101, 114] width 27 height 6
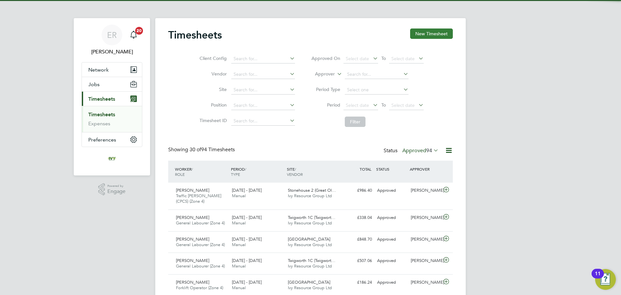
click at [430, 35] on button "New Timesheet" at bounding box center [431, 33] width 43 height 10
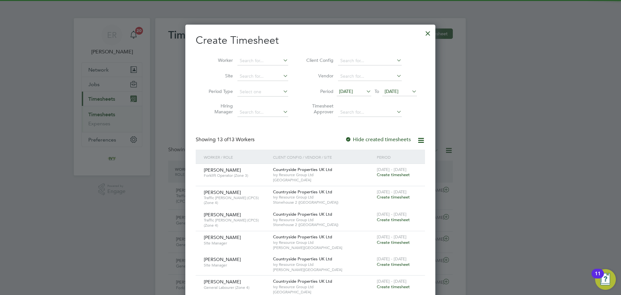
click at [398, 90] on span "25 Aug 2025" at bounding box center [392, 91] width 14 height 6
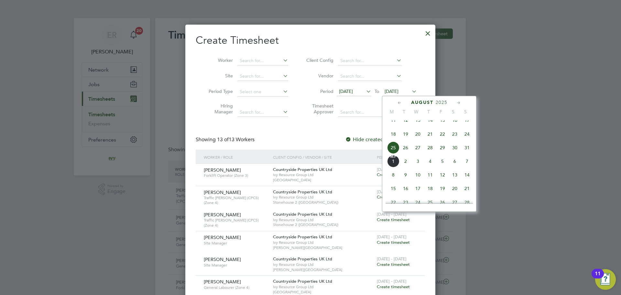
click at [464, 154] on span "31" at bounding box center [467, 147] width 12 height 12
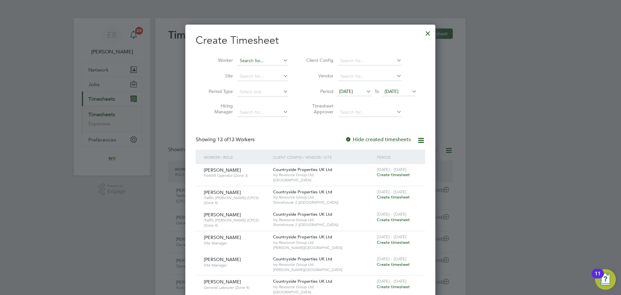
click at [250, 62] on input at bounding box center [262, 60] width 51 height 9
click at [252, 69] on li "Mario Spasov" at bounding box center [262, 69] width 51 height 9
type input "[PERSON_NAME]"
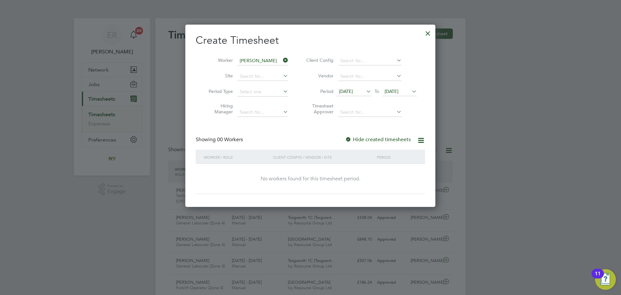
click at [347, 135] on div "Create Timesheet Worker Mario Spasov Site Period Type Hiring Manager Client Con…" at bounding box center [310, 114] width 229 height 160
click at [347, 137] on div at bounding box center [348, 139] width 6 height 6
click at [425, 32] on div at bounding box center [428, 32] width 12 height 12
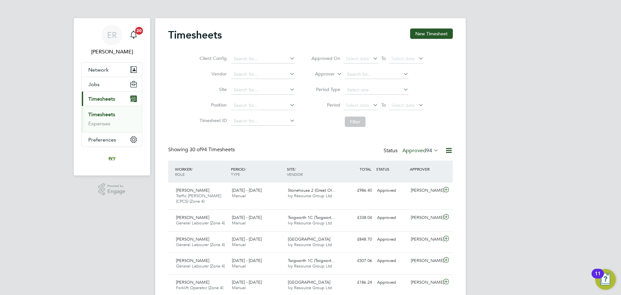
click at [93, 98] on span "Timesheets" at bounding box center [101, 99] width 27 height 6
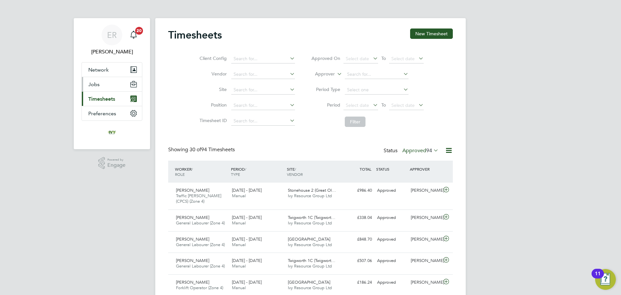
click at [93, 86] on span "Jobs" at bounding box center [93, 84] width 11 height 6
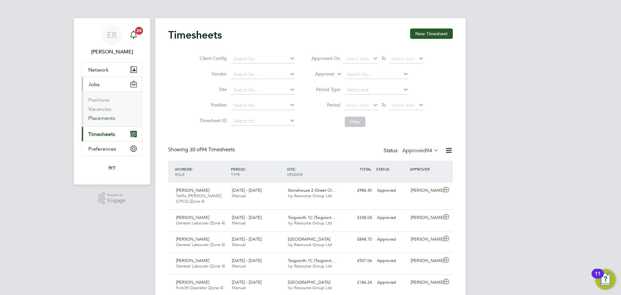
click at [109, 117] on link "Placements" at bounding box center [101, 118] width 27 height 6
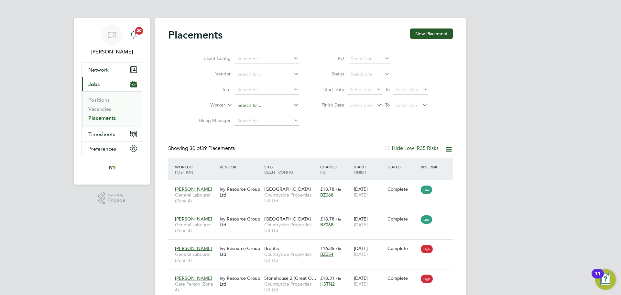
click at [246, 104] on input at bounding box center [267, 105] width 64 height 9
click at [258, 113] on li "Mario Spasov" at bounding box center [267, 114] width 64 height 9
type input "[PERSON_NAME]"
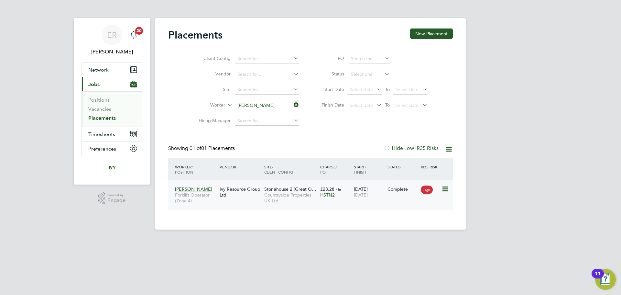
click at [448, 189] on icon at bounding box center [444, 189] width 6 height 8
click at [380, 194] on div "28 Aug 2025 29 Aug 2025" at bounding box center [369, 192] width 34 height 18
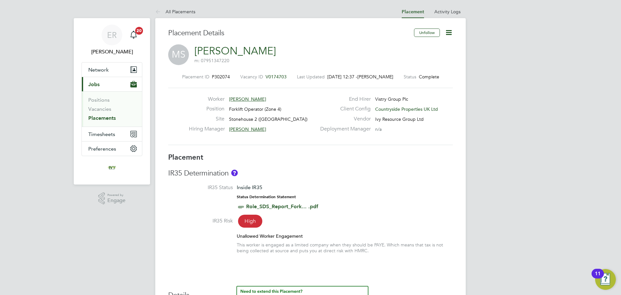
click at [450, 32] on icon at bounding box center [449, 32] width 8 height 8
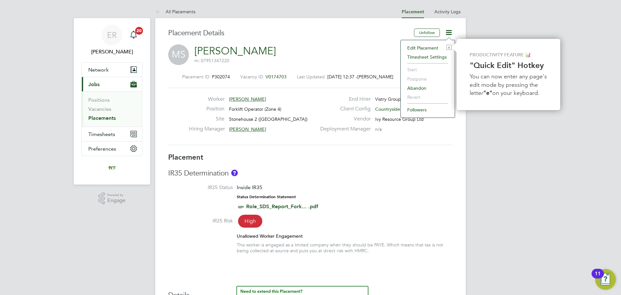
click at [430, 56] on li "Timesheet Settings" at bounding box center [428, 56] width 48 height 9
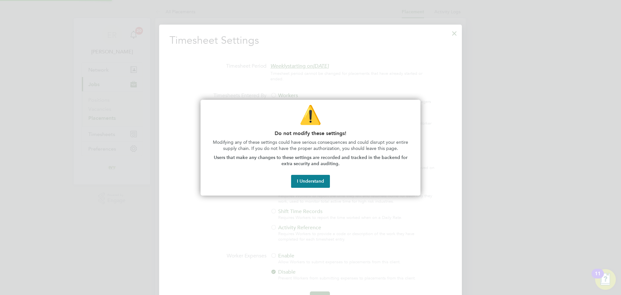
scroll to position [3, 3]
click at [304, 180] on button "I Understand" at bounding box center [310, 181] width 39 height 13
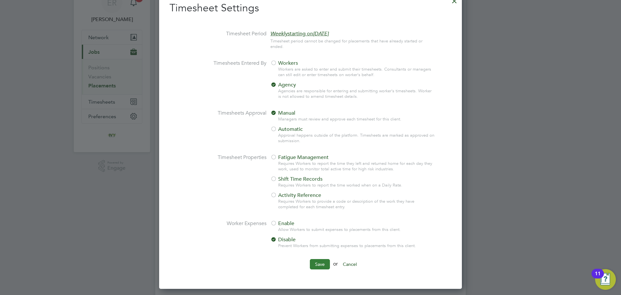
click at [320, 261] on button "Save" at bounding box center [320, 264] width 20 height 10
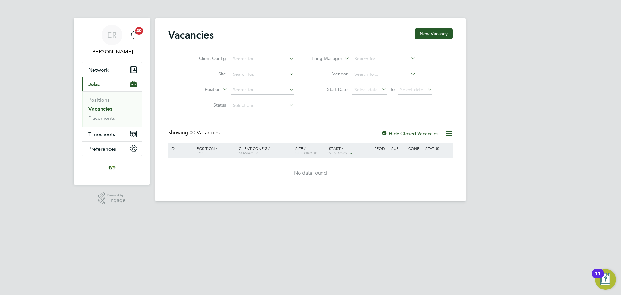
click at [426, 93] on icon at bounding box center [426, 89] width 0 height 9
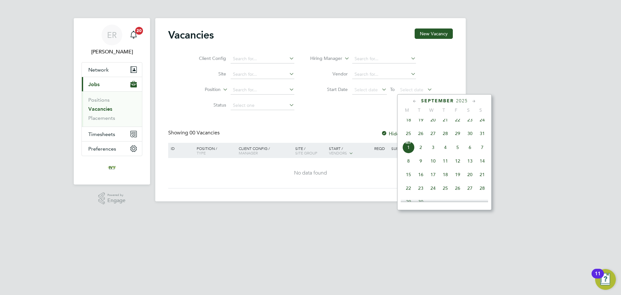
click at [484, 139] on span "31" at bounding box center [482, 133] width 12 height 12
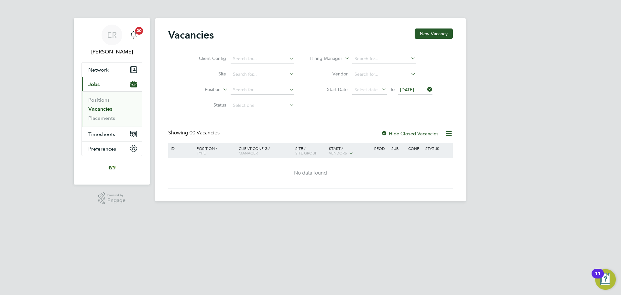
click at [388, 134] on label "Hide Closed Vacancies" at bounding box center [410, 133] width 58 height 6
click at [97, 135] on span "Timesheets" at bounding box center [101, 134] width 27 height 6
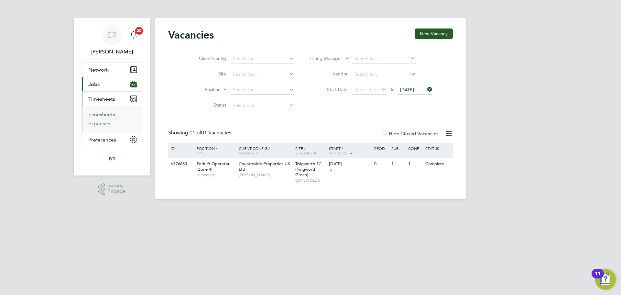
click at [107, 116] on link "Timesheets" at bounding box center [101, 114] width 27 height 6
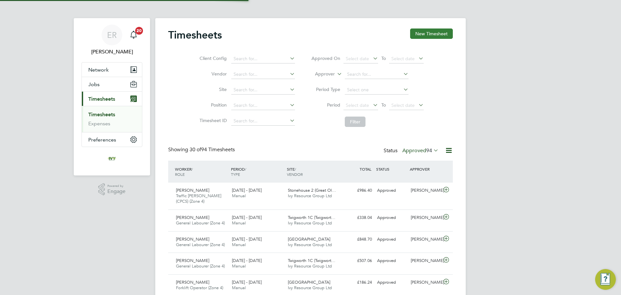
click at [432, 32] on button "New Timesheet" at bounding box center [431, 33] width 43 height 10
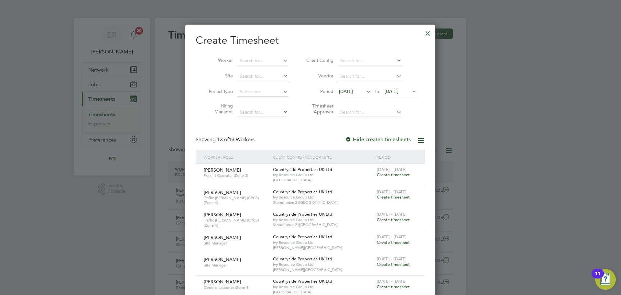
click at [398, 89] on span "25 Aug 2025" at bounding box center [392, 91] width 14 height 6
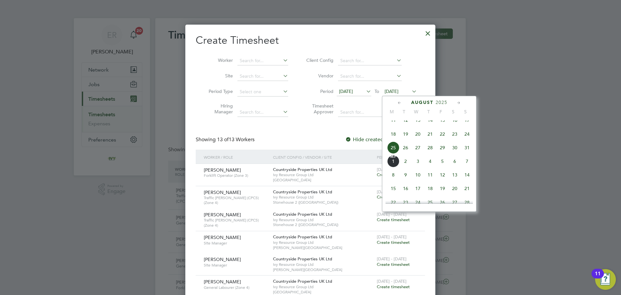
click at [468, 154] on span "31" at bounding box center [467, 147] width 12 height 12
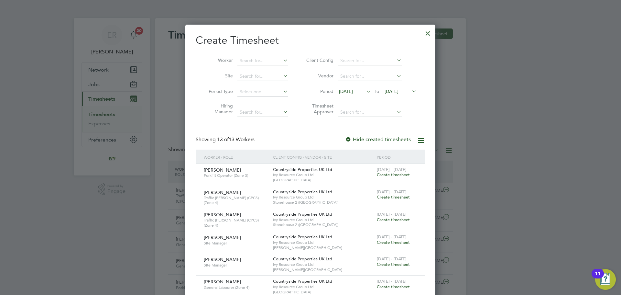
click at [353, 91] on span "18 Aug 2025" at bounding box center [346, 91] width 14 height 6
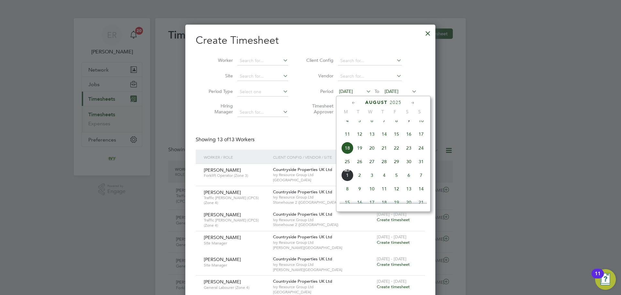
click at [349, 166] on span "25" at bounding box center [347, 161] width 12 height 12
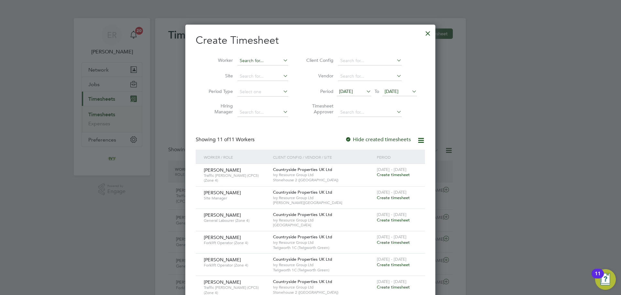
click at [254, 61] on input at bounding box center [262, 60] width 51 height 9
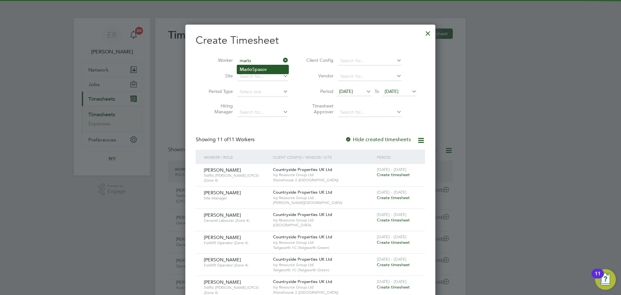
drag, startPoint x: 256, startPoint y: 68, endPoint x: 256, endPoint y: 71, distance: 3.3
click at [256, 68] on li "Mario Spasov" at bounding box center [262, 69] width 51 height 9
type input "Mario Spasov"
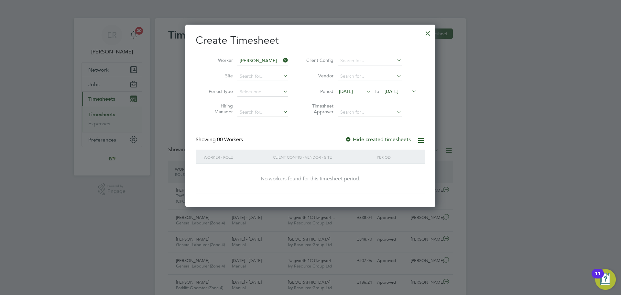
click at [355, 139] on label "Hide created timesheets" at bounding box center [378, 139] width 66 height 6
click at [419, 138] on icon at bounding box center [421, 140] width 8 height 8
click at [427, 35] on div at bounding box center [428, 32] width 12 height 12
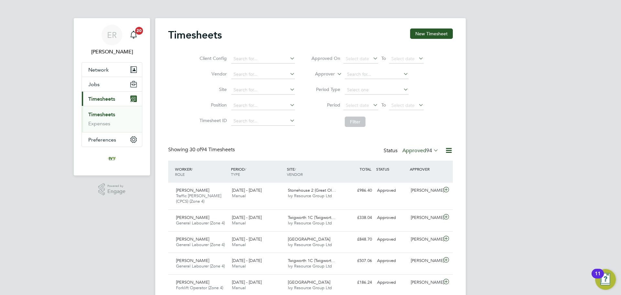
drag, startPoint x: 107, startPoint y: 114, endPoint x: 111, endPoint y: 113, distance: 4.3
click at [107, 114] on link "Timesheets" at bounding box center [101, 114] width 27 height 6
click at [437, 35] on button "New Timesheet" at bounding box center [431, 33] width 43 height 10
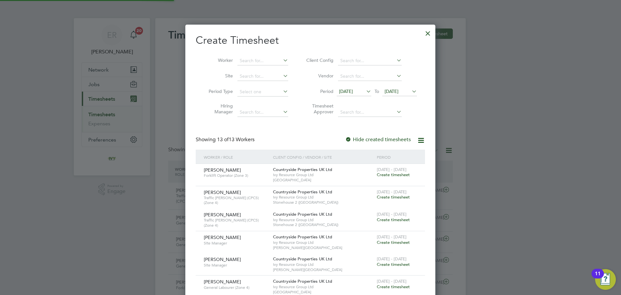
scroll to position [619, 250]
click at [402, 88] on span "25 Aug 2025" at bounding box center [399, 91] width 35 height 9
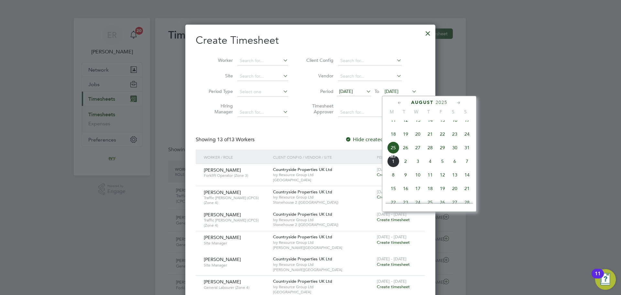
click at [470, 154] on span "31" at bounding box center [467, 147] width 12 height 12
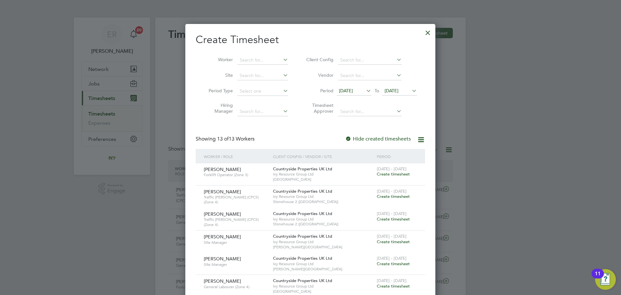
scroll to position [0, 0]
click at [250, 79] on input at bounding box center [262, 76] width 51 height 9
type input "Stonehouse 2 (Great Oldbury)"
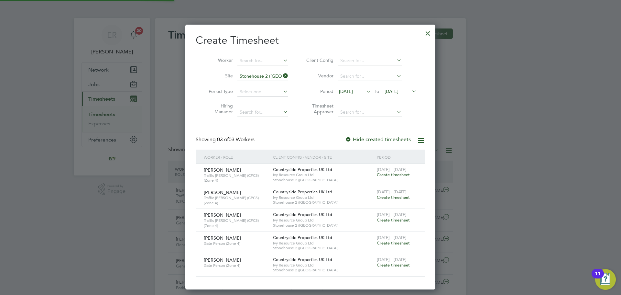
scroll to position [263, 250]
click at [392, 263] on span "Create timesheet" at bounding box center [393, 264] width 33 height 5
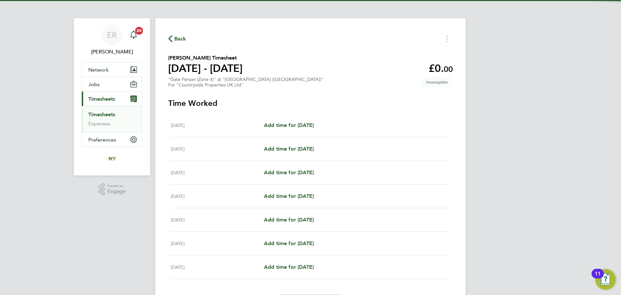
click at [293, 144] on div "Tue 26 Aug Add time for Tue 26 Aug Add time for Tue 26 Aug" at bounding box center [310, 149] width 279 height 24
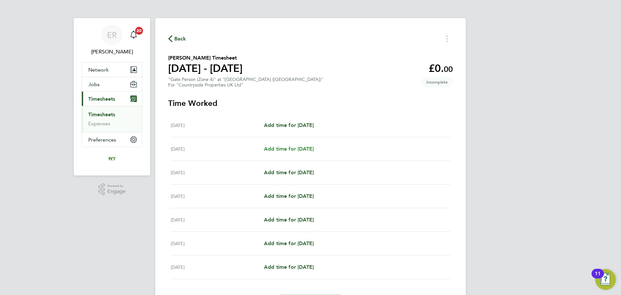
click at [297, 148] on span "Add time for Tue 26 Aug" at bounding box center [289, 149] width 50 height 6
select select "30"
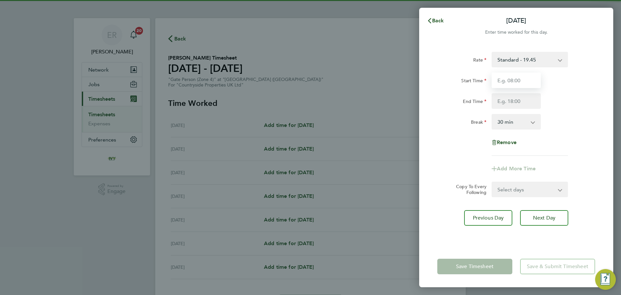
click at [521, 77] on input "Start Time" at bounding box center [516, 80] width 49 height 16
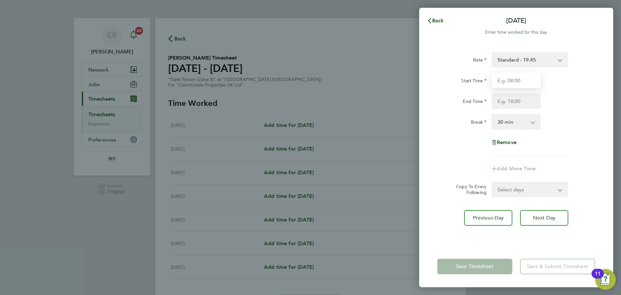
type input "07:30"
click at [515, 103] on input "End Time" at bounding box center [516, 101] width 49 height 16
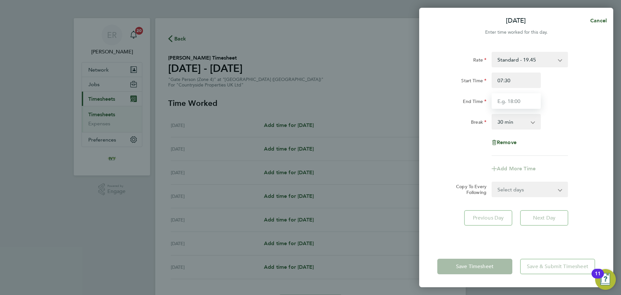
type input "17:00"
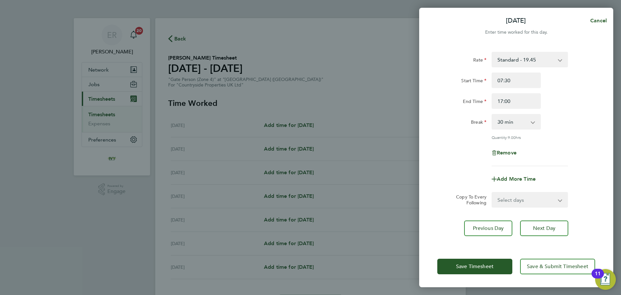
click at [566, 119] on div "Break 0 min 15 min 30 min 45 min 60 min 75 min 90 min" at bounding box center [516, 122] width 163 height 16
click at [548, 208] on div "Rate Standard - 19.45 Contract - 19.45 Start Time 07:30 End Time 17:00 Break 0 …" at bounding box center [516, 145] width 194 height 202
click at [548, 203] on select "Select days Day Weekday (Mon-Fri) Weekend (Sat-Sun) Wednesday Thursday Friday S…" at bounding box center [526, 199] width 68 height 14
select select "WEEKDAY"
click at [492, 192] on select "Select days Day Weekday (Mon-Fri) Weekend (Sat-Sun) Wednesday Thursday Friday S…" at bounding box center [526, 199] width 68 height 14
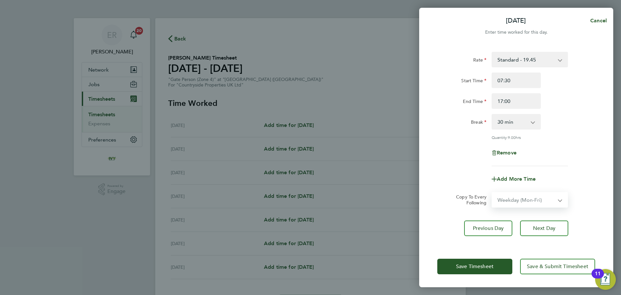
select select "2025-08-31"
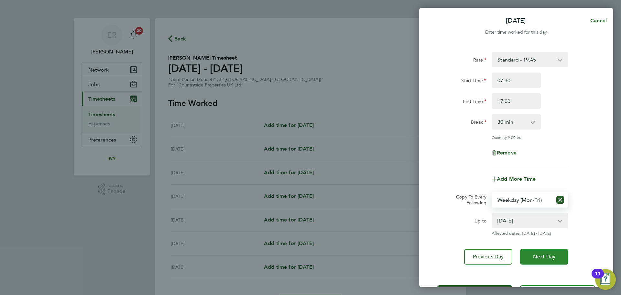
scroll to position [26, 0]
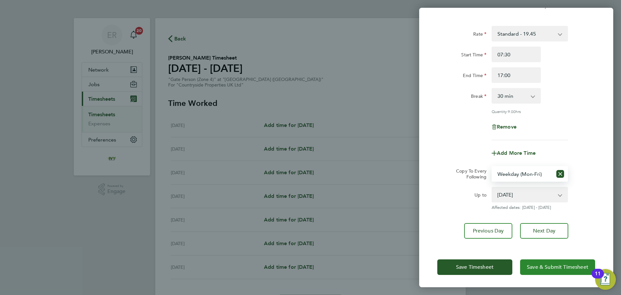
click at [533, 266] on span "Save & Submit Timesheet" at bounding box center [557, 267] width 61 height 6
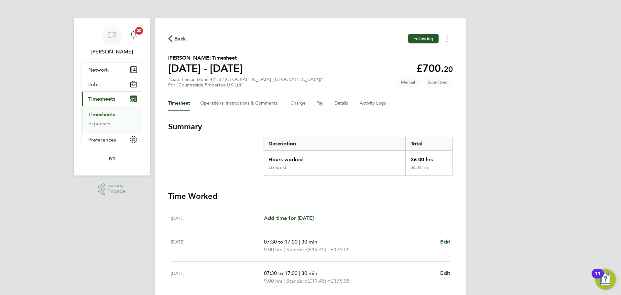
click at [114, 112] on link "Timesheets" at bounding box center [101, 114] width 27 height 6
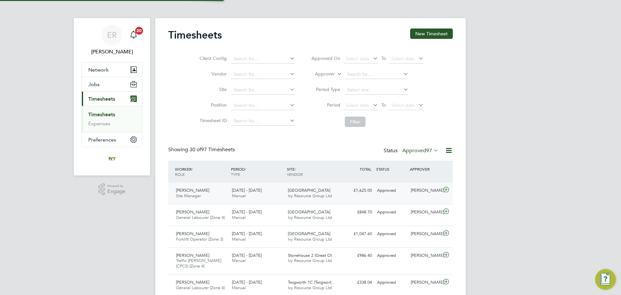
scroll to position [16, 56]
click at [110, 116] on link "Timesheets" at bounding box center [101, 114] width 27 height 6
click at [434, 34] on button "New Timesheet" at bounding box center [431, 33] width 43 height 10
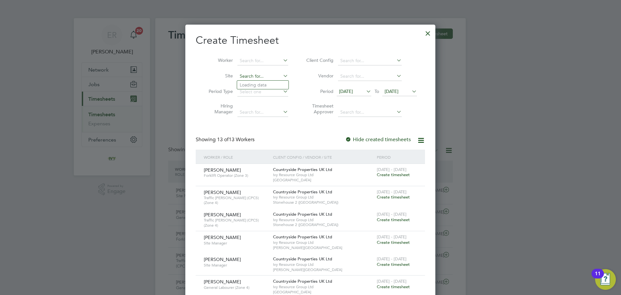
click at [254, 77] on input at bounding box center [262, 76] width 51 height 9
click at [269, 89] on li "Led bury" at bounding box center [262, 85] width 51 height 9
type input "Ledbury"
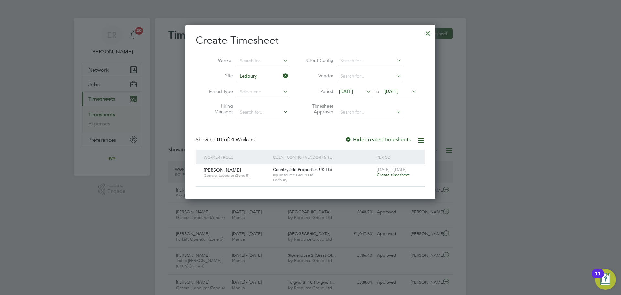
click at [410, 88] on span "25 Aug 2025" at bounding box center [399, 91] width 35 height 9
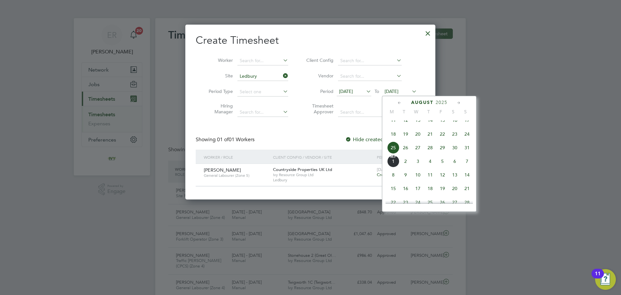
click at [468, 153] on span "31" at bounding box center [467, 147] width 12 height 12
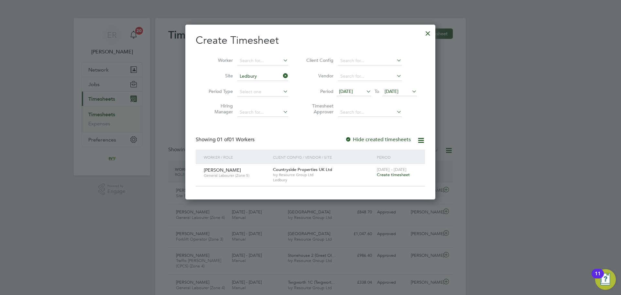
click at [383, 172] on span "Create timesheet" at bounding box center [393, 174] width 33 height 5
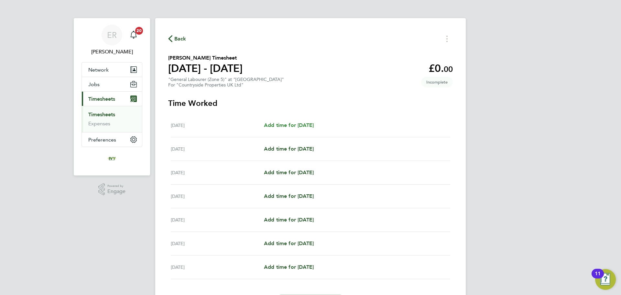
click at [297, 127] on span "Add time for Mon 25 Aug" at bounding box center [289, 125] width 50 height 6
select select "30"
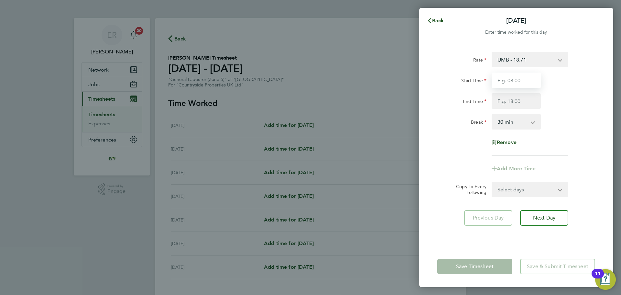
click at [523, 84] on input "Start Time" at bounding box center [516, 80] width 49 height 16
type input "07:30"
click at [517, 101] on input "End Time" at bounding box center [516, 101] width 49 height 16
type input "17:00"
click at [562, 128] on div "Break 0 min 15 min 30 min 45 min 60 min 75 min 90 min" at bounding box center [516, 122] width 163 height 16
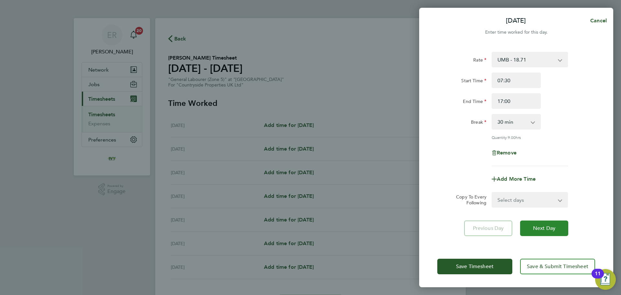
click at [546, 227] on span "Next Day" at bounding box center [544, 228] width 22 height 6
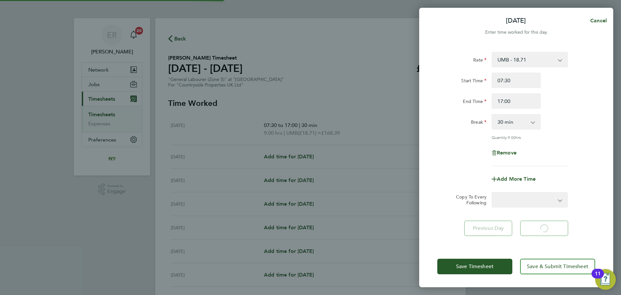
select select "30"
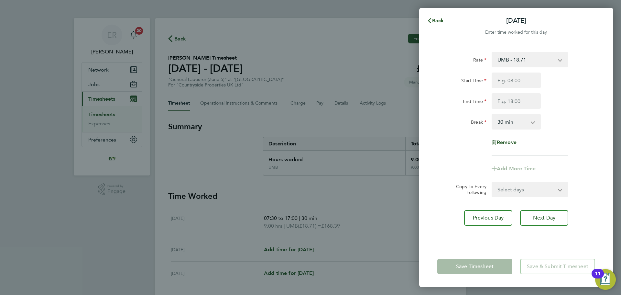
click at [520, 189] on select "Select days Day Weekday (Mon-Fri) Weekend (Sat-Sun) Wednesday Thursday Friday S…" at bounding box center [526, 189] width 68 height 14
select select "WEEKDAY"
click at [492, 182] on select "Select days Day Weekday (Mon-Fri) Weekend (Sat-Sun) Wednesday Thursday Friday S…" at bounding box center [526, 189] width 68 height 14
select select "2025-08-31"
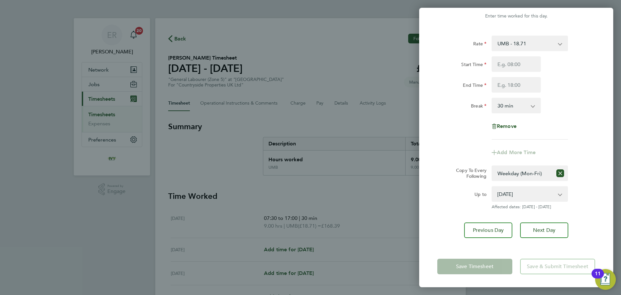
click at [591, 206] on div "Up to 27 Aug 2025 28 Aug 2025 29 Aug 2025 30 Aug 2025 31 Aug 2025 Affected date…" at bounding box center [516, 197] width 163 height 23
click at [496, 266] on app-form-button "Save Timesheet" at bounding box center [476, 266] width 79 height 16
click at [558, 194] on select "27 Aug 2025 28 Aug 2025 29 Aug 2025 30 Aug 2025 31 Aug 2025" at bounding box center [525, 194] width 67 height 14
click at [601, 191] on div "Rate UMB - 18.71 Start Time End Time Break 0 min 15 min 30 min 45 min 60 min 75…" at bounding box center [516, 137] width 194 height 218
click at [561, 172] on icon "Reset selection" at bounding box center [560, 173] width 8 height 8
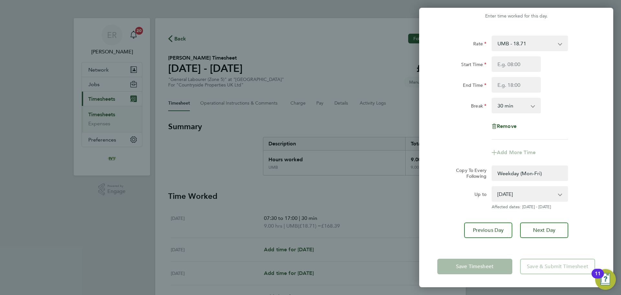
select select "0: null"
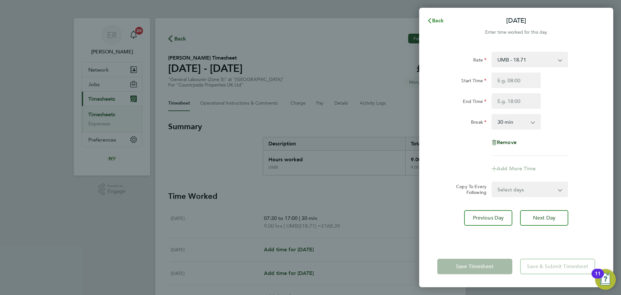
click at [441, 22] on span "Back" at bounding box center [438, 20] width 12 height 6
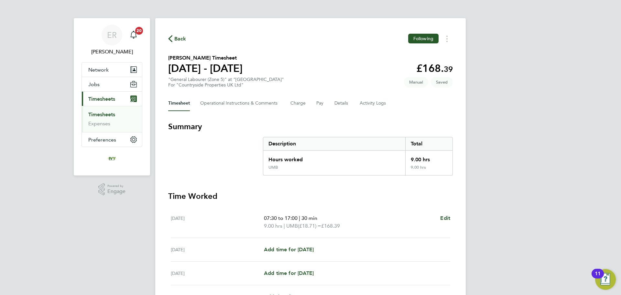
click at [440, 218] on div "07:30 to 17:00 | 30 min 9.00 hrs | UMB (£18.71) = £168.39 Edit" at bounding box center [357, 222] width 186 height 16
click at [443, 218] on span "Edit" at bounding box center [445, 218] width 10 height 6
select select "30"
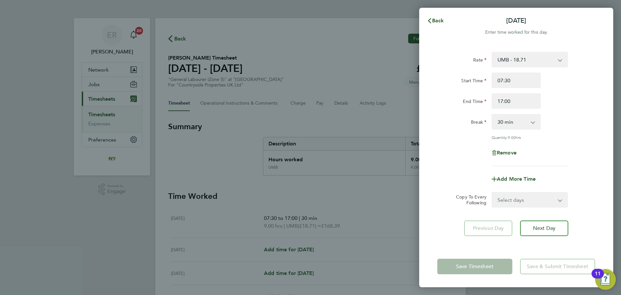
drag, startPoint x: 530, startPoint y: 197, endPoint x: 527, endPoint y: 195, distance: 4.3
click at [530, 197] on select "Select days Day Weekday (Mon-Fri) Weekend (Sat-Sun) Tuesday Wednesday Thursday …" at bounding box center [526, 199] width 68 height 14
select select "WEEKDAY"
click at [492, 192] on select "Select days Day Weekday (Mon-Fri) Weekend (Sat-Sun) Tuesday Wednesday Thursday …" at bounding box center [526, 199] width 68 height 14
select select "2025-08-31"
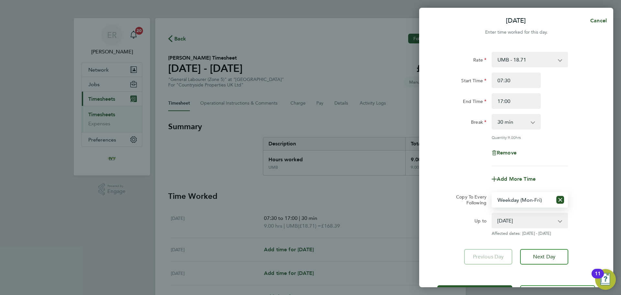
click at [578, 242] on div "Rate UMB - 18.71 Start Time 07:30 End Time 17:00 Break 0 min 15 min 30 min 45 m…" at bounding box center [516, 158] width 194 height 228
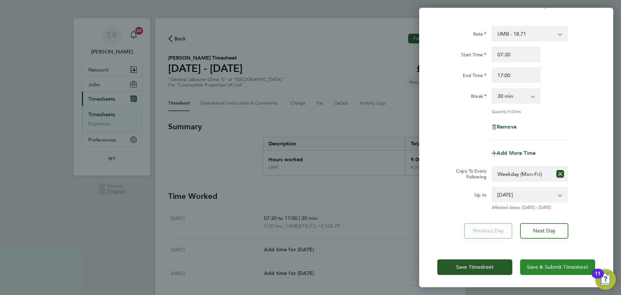
click at [551, 268] on span "Save & Submit Timesheet" at bounding box center [557, 267] width 61 height 6
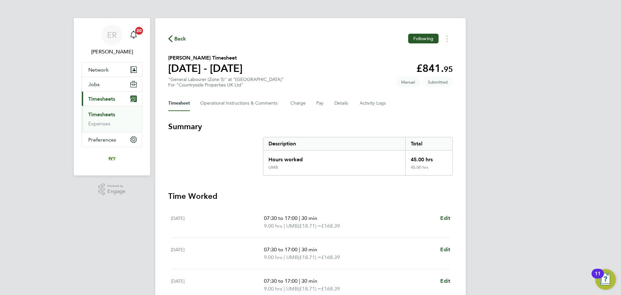
click at [111, 115] on link "Timesheets" at bounding box center [101, 114] width 27 height 6
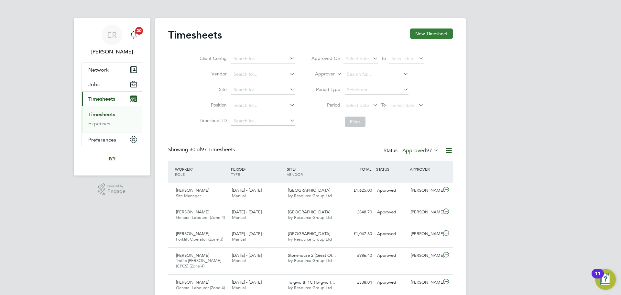
click at [425, 30] on button "New Timesheet" at bounding box center [431, 33] width 43 height 10
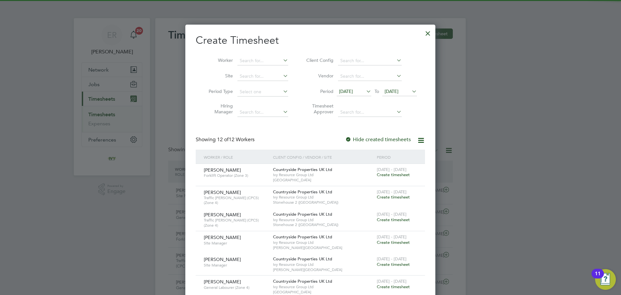
click at [410, 94] on icon at bounding box center [410, 91] width 0 height 9
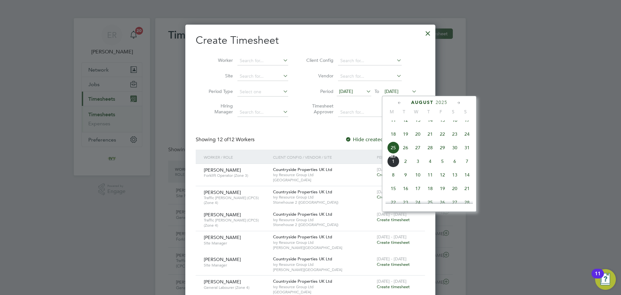
click at [468, 154] on span "31" at bounding box center [467, 147] width 12 height 12
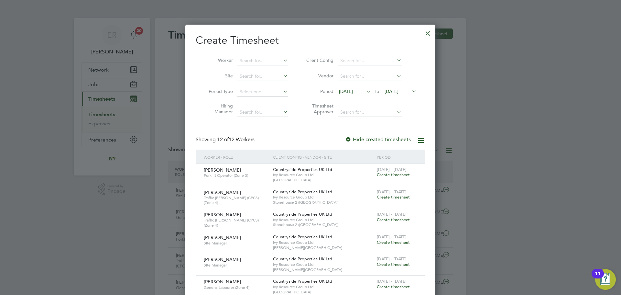
click at [428, 32] on div at bounding box center [428, 32] width 12 height 12
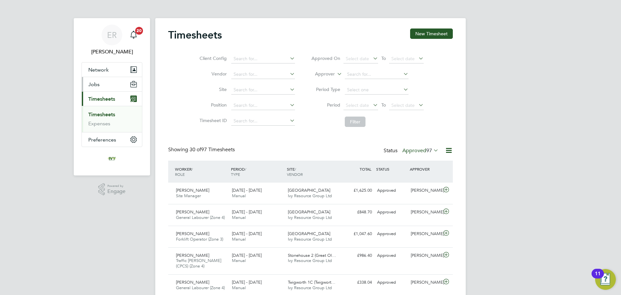
click at [108, 83] on button "Jobs" at bounding box center [112, 84] width 60 height 14
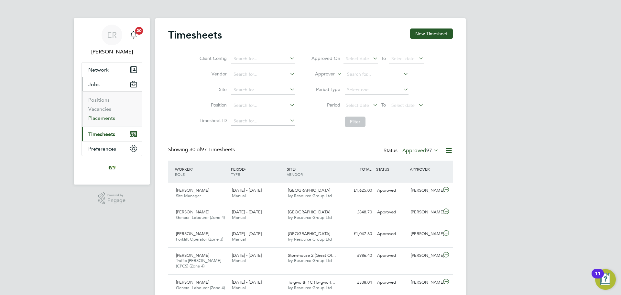
click at [106, 116] on link "Placements" at bounding box center [101, 118] width 27 height 6
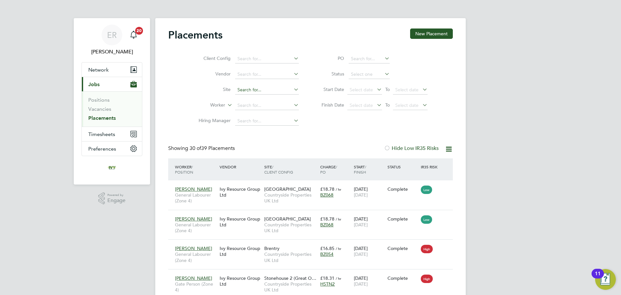
click at [246, 89] on input at bounding box center [267, 89] width 64 height 9
click at [248, 95] on li "Ledbury" at bounding box center [267, 98] width 64 height 9
type input "Ledbury"
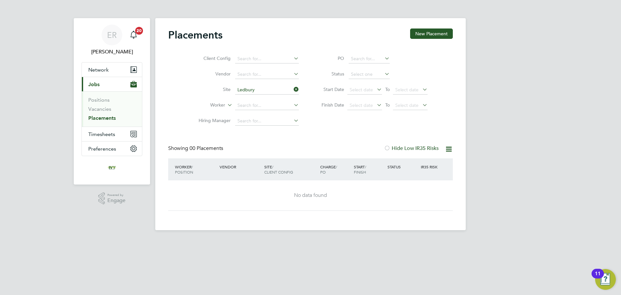
click at [292, 89] on icon at bounding box center [292, 89] width 0 height 9
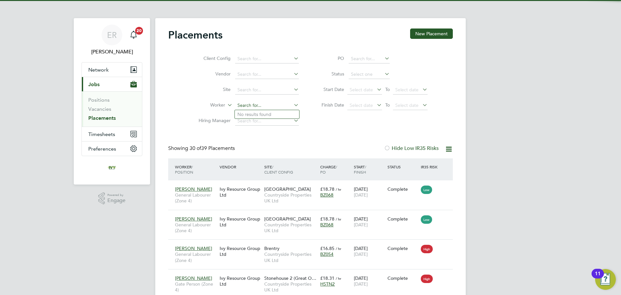
click at [249, 108] on input at bounding box center [267, 105] width 64 height 9
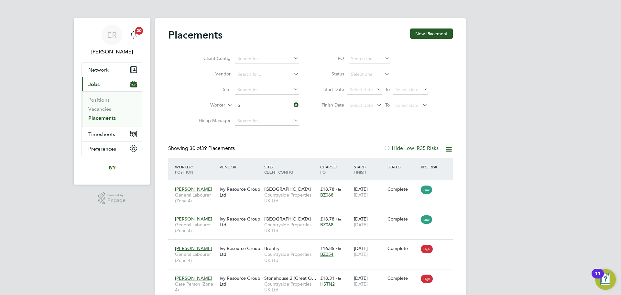
click at [268, 154] on li "O bumneme Ifeacho" at bounding box center [269, 157] width 69 height 9
type input "Obumneme Ifeacho"
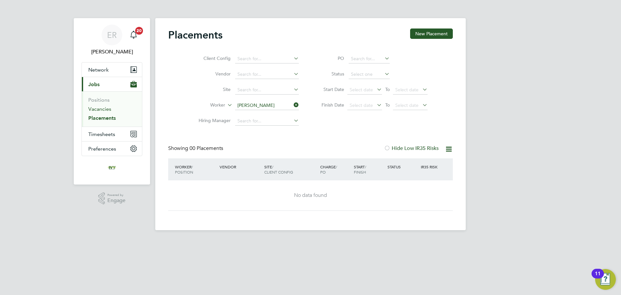
click at [104, 108] on link "Vacancies" at bounding box center [99, 109] width 23 height 6
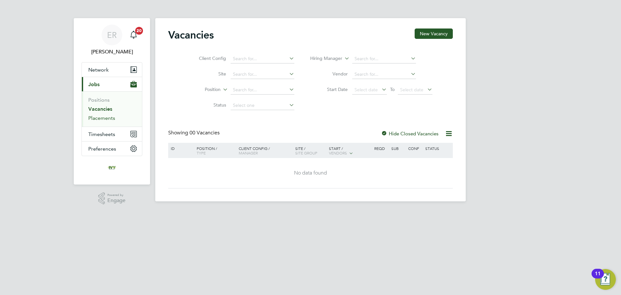
click at [102, 119] on link "Placements" at bounding box center [101, 118] width 27 height 6
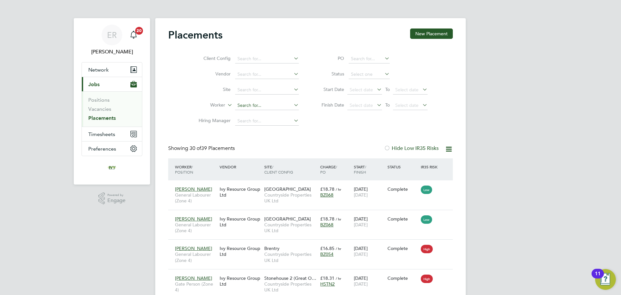
click at [249, 105] on input at bounding box center [267, 105] width 64 height 9
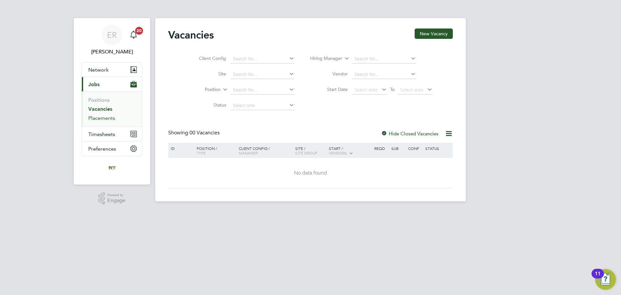
click at [104, 120] on link "Placements" at bounding box center [101, 118] width 27 height 6
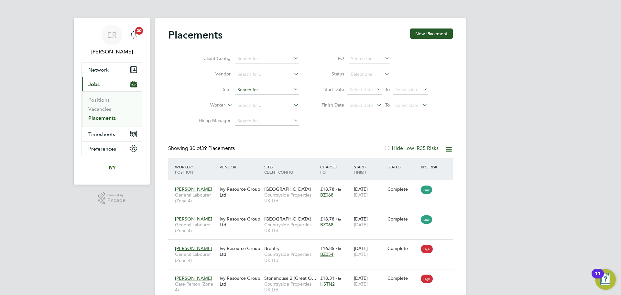
click at [239, 90] on input at bounding box center [267, 89] width 64 height 9
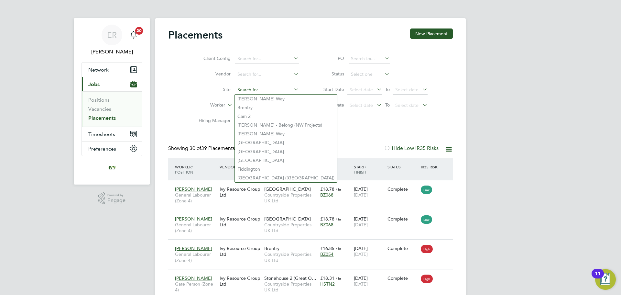
type input "e"
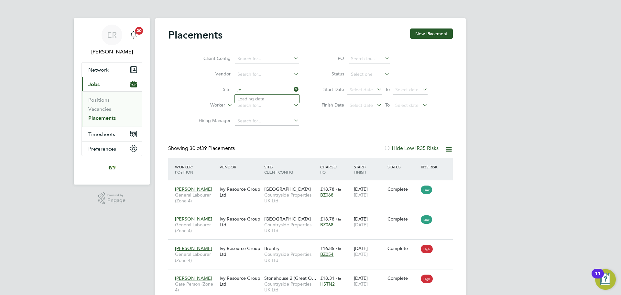
type input ";"
type input "Ledbury"
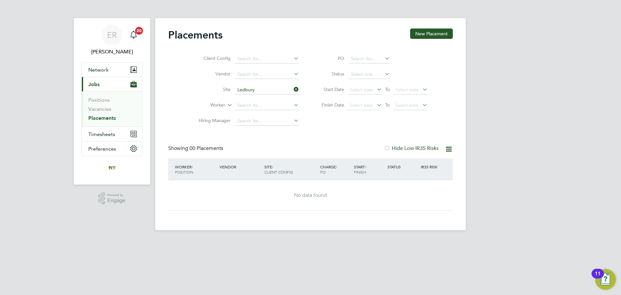
click at [450, 150] on icon at bounding box center [449, 149] width 8 height 8
click at [424, 146] on label "Hide Low IR35 Risks" at bounding box center [411, 148] width 55 height 6
click at [106, 132] on span "Timesheets" at bounding box center [101, 134] width 27 height 6
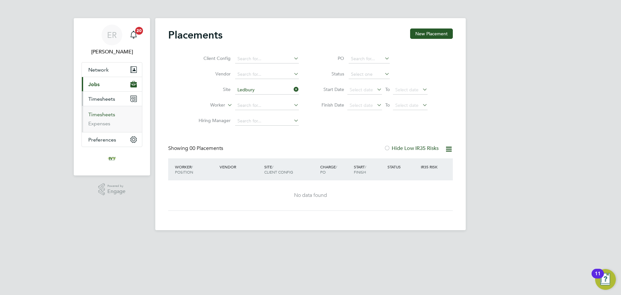
click at [106, 114] on link "Timesheets" at bounding box center [101, 114] width 27 height 6
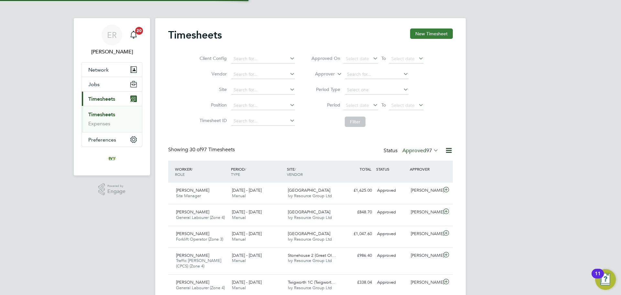
click at [430, 35] on button "New Timesheet" at bounding box center [431, 33] width 43 height 10
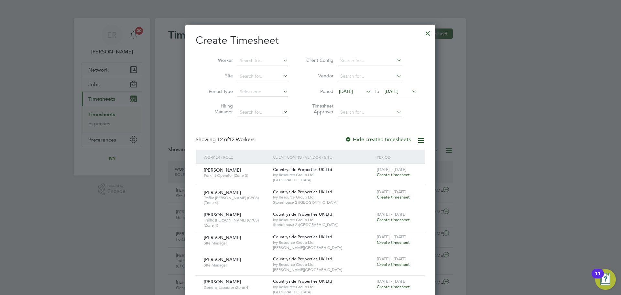
click at [403, 88] on span "25 Aug 2025" at bounding box center [399, 91] width 35 height 9
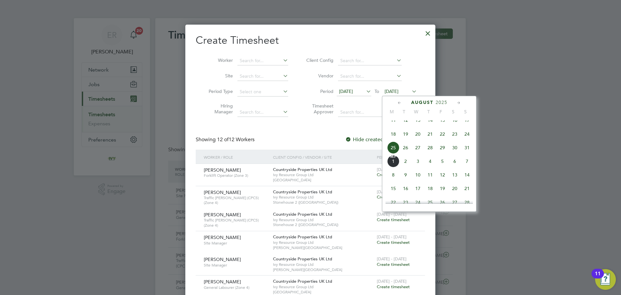
click at [466, 152] on span "31" at bounding box center [467, 147] width 12 height 12
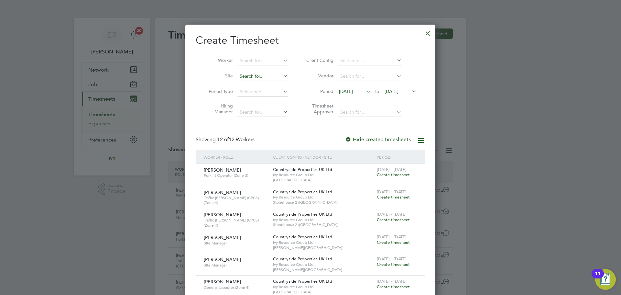
click at [249, 79] on input at bounding box center [262, 76] width 51 height 9
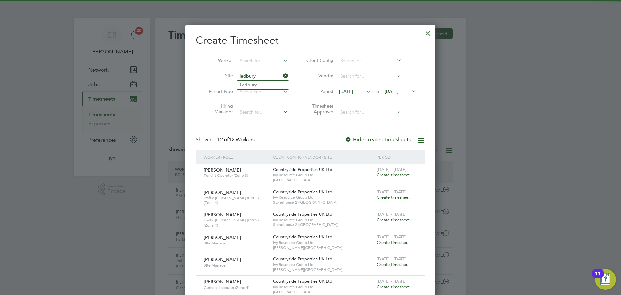
type input "Ledbury"
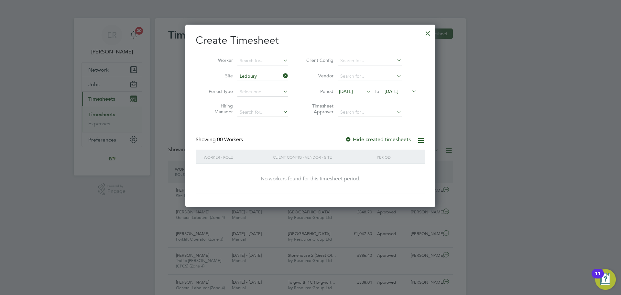
click at [373, 138] on label "Hide created timesheets" at bounding box center [378, 139] width 66 height 6
click at [362, 96] on li "Period 18 Aug 2025 To 31 Aug 2025" at bounding box center [360, 92] width 129 height 16
click at [353, 93] on span "18 Aug 2025" at bounding box center [346, 91] width 14 height 6
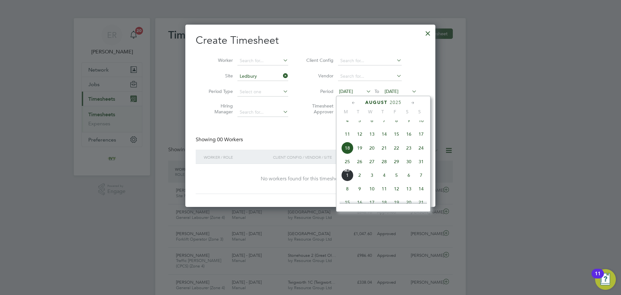
click at [347, 126] on span "4" at bounding box center [347, 120] width 12 height 12
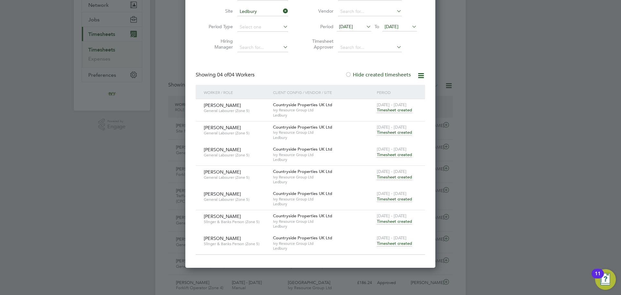
click at [408, 243] on span "Timesheet created" at bounding box center [394, 243] width 35 height 6
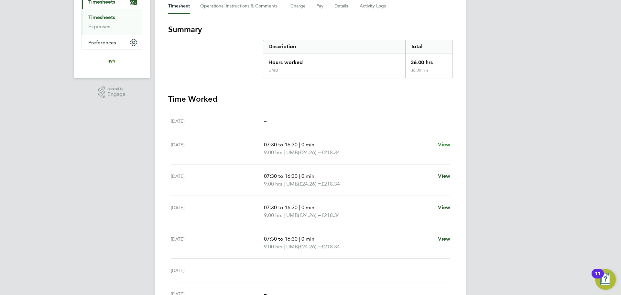
click at [442, 143] on span "View" at bounding box center [444, 144] width 12 height 6
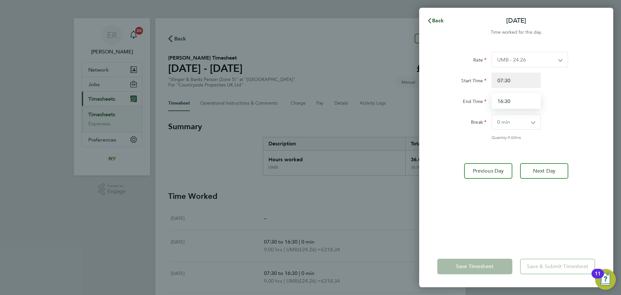
click at [521, 101] on input "16:30" at bounding box center [516, 101] width 49 height 16
drag, startPoint x: 515, startPoint y: 102, endPoint x: 493, endPoint y: 103, distance: 22.0
click at [493, 103] on input "16:30" at bounding box center [516, 101] width 49 height 16
type input "17:00"
click at [550, 175] on button "Next Day" at bounding box center [544, 171] width 48 height 16
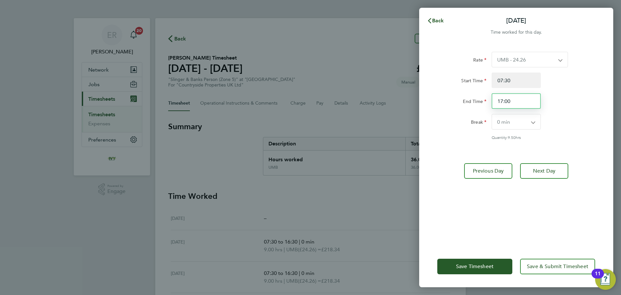
click at [516, 103] on input "17:00" at bounding box center [516, 101] width 49 height 16
click at [538, 164] on button "Next Day" at bounding box center [544, 171] width 48 height 16
click at [431, 19] on icon "button" at bounding box center [429, 20] width 5 height 5
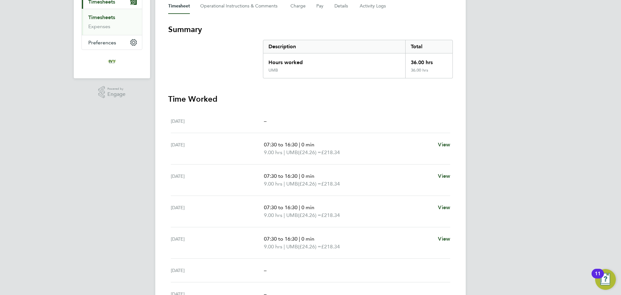
click at [281, 125] on div "Mon 25 Aug –" at bounding box center [310, 121] width 279 height 24
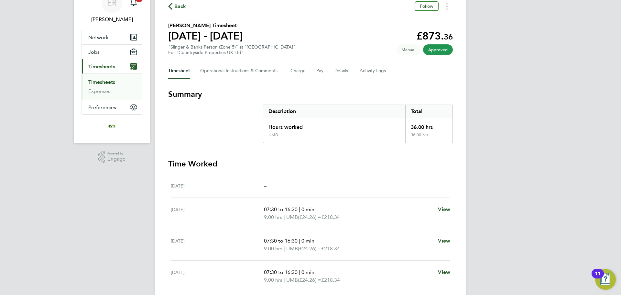
click at [103, 66] on span "Timesheets" at bounding box center [101, 66] width 27 height 6
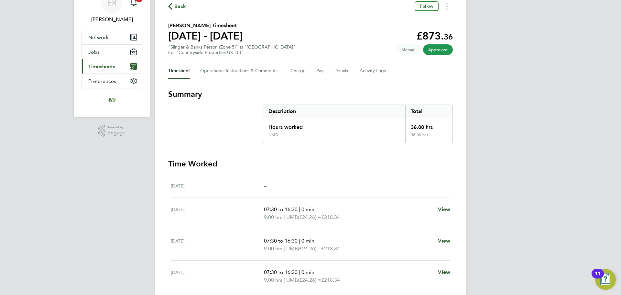
click at [98, 64] on span "Timesheets" at bounding box center [101, 66] width 27 height 6
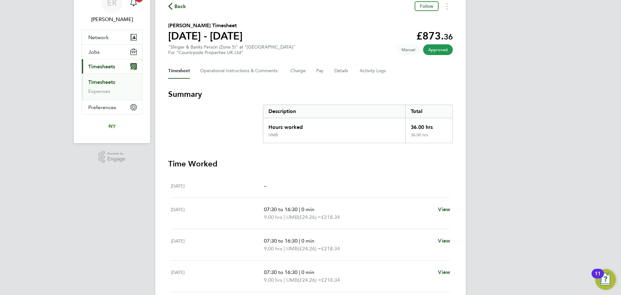
click at [104, 84] on link "Timesheets" at bounding box center [101, 82] width 27 height 6
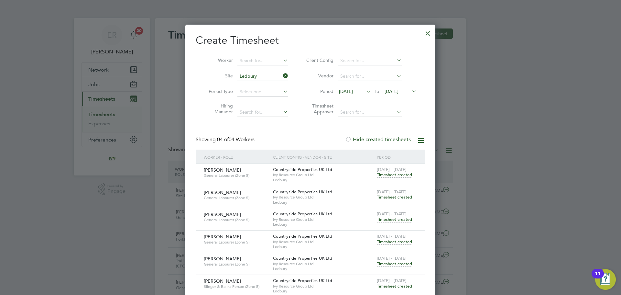
click at [417, 139] on icon at bounding box center [421, 140] width 8 height 8
click at [412, 129] on div "Create Timesheet Worker Site Ledbury Period Type Hiring Manager Client Config V…" at bounding box center [310, 177] width 229 height 286
click at [432, 34] on div at bounding box center [428, 32] width 12 height 12
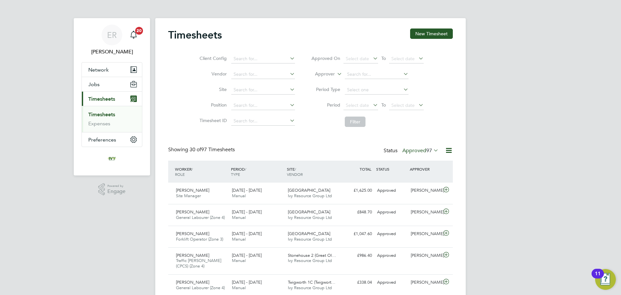
click at [113, 115] on link "Timesheets" at bounding box center [101, 114] width 27 height 6
click at [425, 150] on label "Approved 97" at bounding box center [420, 150] width 36 height 6
click at [418, 186] on li "Approved" at bounding box center [414, 189] width 30 height 9
click at [241, 92] on input at bounding box center [263, 89] width 64 height 9
click at [241, 97] on b "Ledbury" at bounding box center [241, 98] width 17 height 5
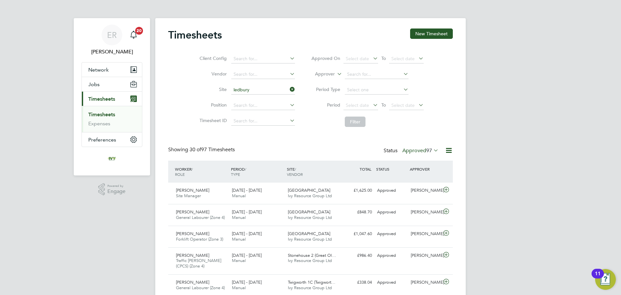
type input "Ledbury"
click at [356, 120] on button "Filter" at bounding box center [355, 121] width 21 height 10
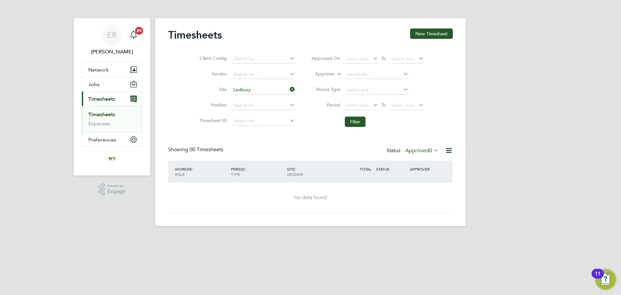
click at [432, 152] on icon at bounding box center [432, 150] width 0 height 9
click at [430, 180] on li "Submitted" at bounding box center [421, 180] width 30 height 9
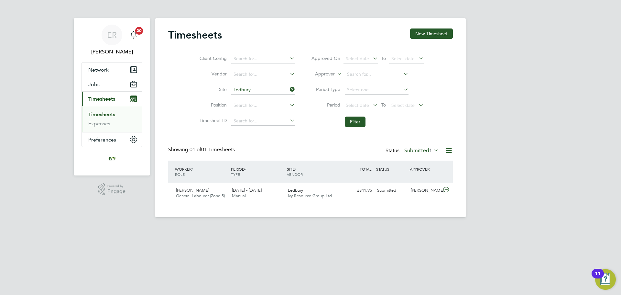
click at [419, 151] on label "Submitted 1" at bounding box center [421, 150] width 34 height 6
click at [104, 114] on link "Timesheets" at bounding box center [101, 114] width 27 height 6
click at [424, 35] on button "New Timesheet" at bounding box center [431, 33] width 43 height 10
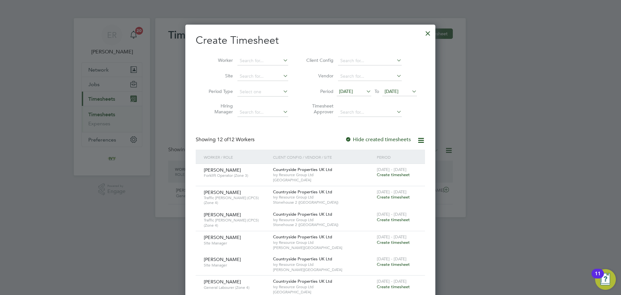
click at [347, 92] on span "18 Aug 2025" at bounding box center [346, 91] width 14 height 6
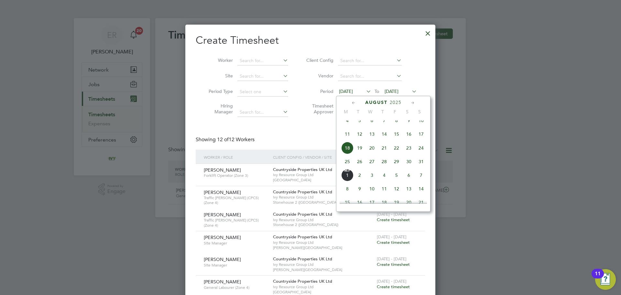
click at [348, 124] on span "4" at bounding box center [347, 120] width 12 height 12
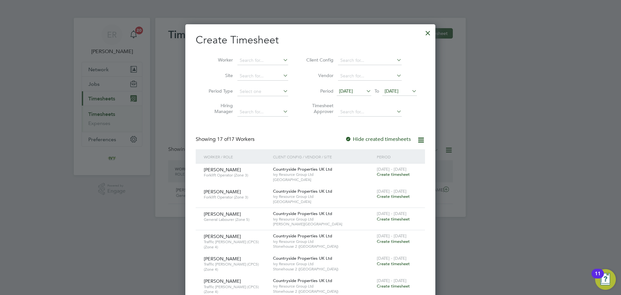
scroll to position [0, 0]
click at [258, 76] on input at bounding box center [262, 76] width 51 height 9
type input "Ledbury"
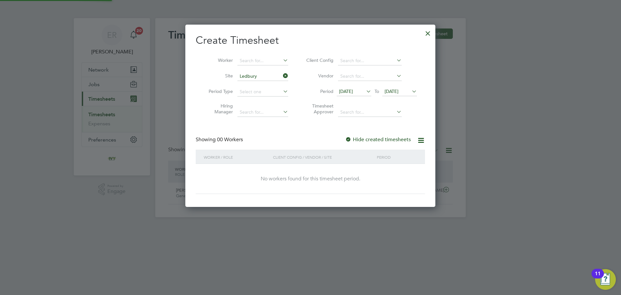
scroll to position [182, 250]
click at [348, 139] on div at bounding box center [348, 139] width 6 height 6
click at [419, 138] on icon at bounding box center [421, 140] width 8 height 8
click at [404, 117] on li "Timesheet Approver" at bounding box center [360, 110] width 129 height 20
click at [365, 91] on icon at bounding box center [365, 91] width 0 height 9
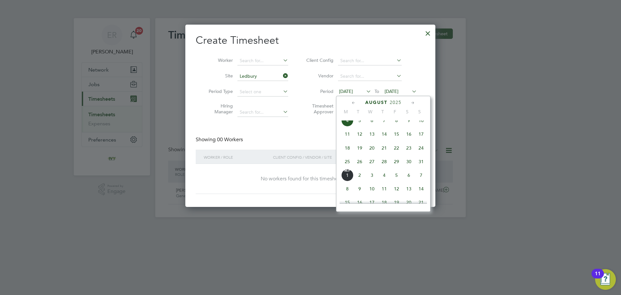
scroll to position [210, 0]
click at [348, 123] on span "28" at bounding box center [347, 121] width 12 height 12
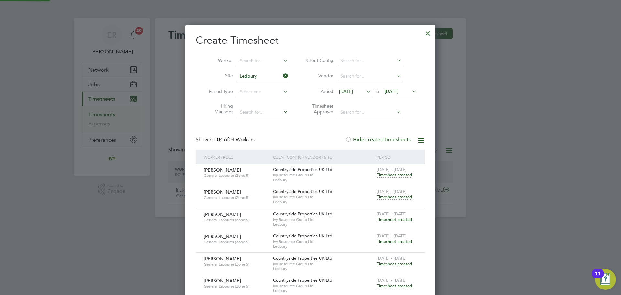
scroll to position [330, 250]
drag, startPoint x: 408, startPoint y: 93, endPoint x: 412, endPoint y: 95, distance: 4.7
click at [398, 94] on span "25 Aug 2025" at bounding box center [392, 91] width 14 height 6
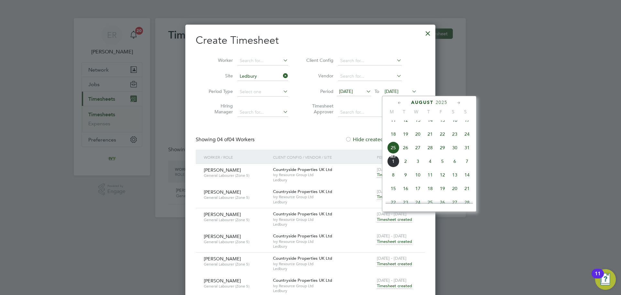
click at [466, 154] on span "31" at bounding box center [467, 147] width 12 height 12
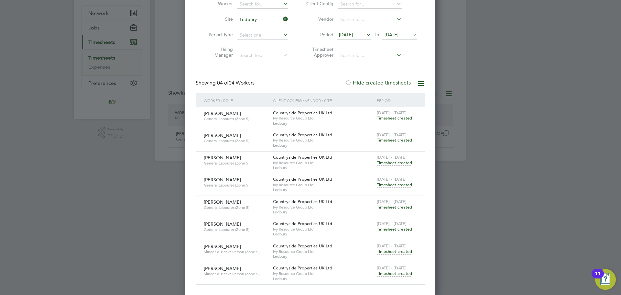
scroll to position [59, 0]
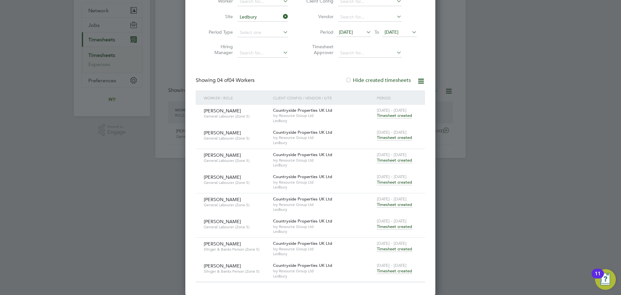
click at [385, 272] on span "Timesheet created" at bounding box center [394, 271] width 35 height 6
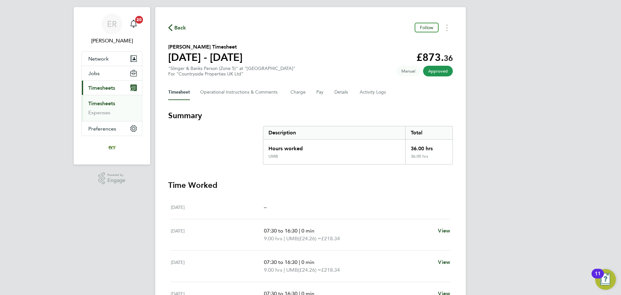
scroll to position [5, 0]
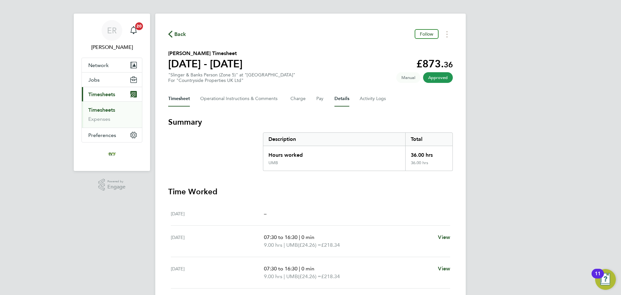
click at [339, 97] on button "Details" at bounding box center [341, 99] width 15 height 16
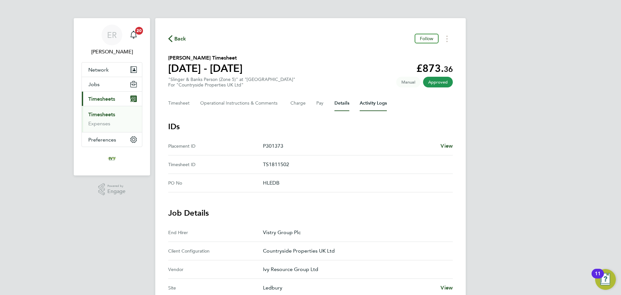
click at [368, 99] on Logs-tab "Activity Logs" at bounding box center [373, 103] width 27 height 16
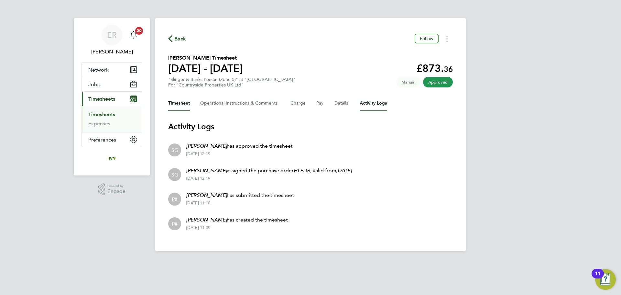
click at [179, 105] on button "Timesheet" at bounding box center [179, 103] width 22 height 16
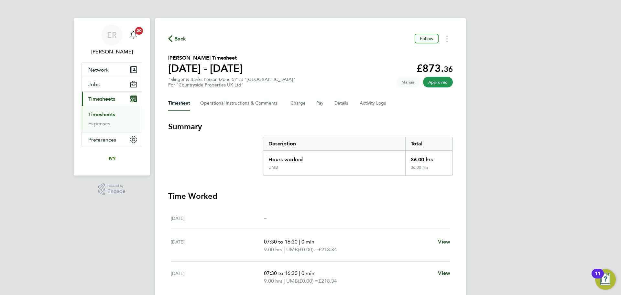
click at [104, 112] on link "Timesheets" at bounding box center [101, 114] width 27 height 6
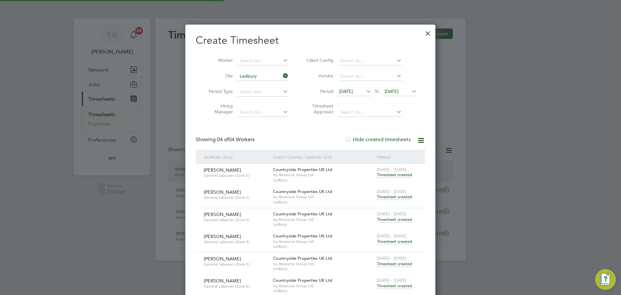
scroll to position [16, 56]
click at [426, 31] on div at bounding box center [428, 32] width 12 height 12
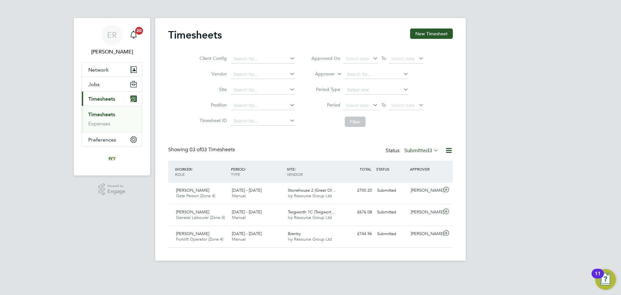
click at [418, 149] on label "Submitted 3" at bounding box center [421, 150] width 34 height 6
click at [425, 187] on li "Approved" at bounding box center [415, 189] width 30 height 9
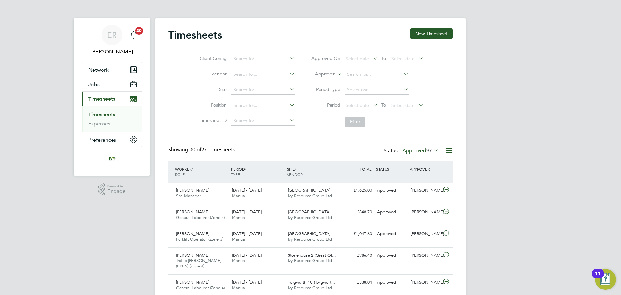
click at [432, 148] on icon at bounding box center [432, 150] width 0 height 9
click at [106, 115] on link "Timesheets" at bounding box center [101, 114] width 27 height 6
click at [106, 100] on span "Timesheets" at bounding box center [101, 99] width 27 height 6
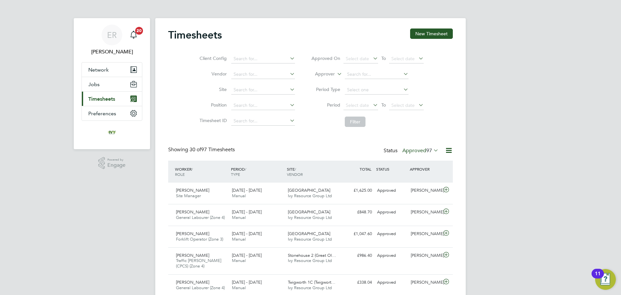
click at [106, 99] on span "Timesheets" at bounding box center [101, 99] width 27 height 6
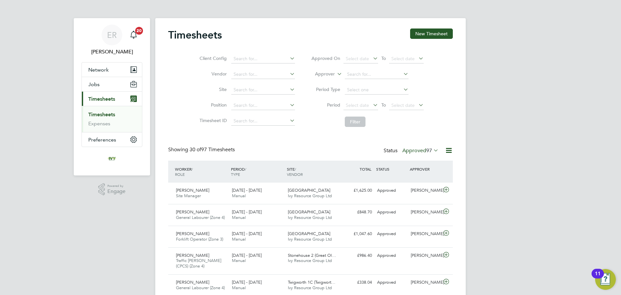
click at [107, 114] on link "Timesheets" at bounding box center [101, 114] width 27 height 6
click at [98, 117] on li "Timesheets" at bounding box center [112, 115] width 49 height 9
click at [99, 116] on link "Timesheets" at bounding box center [101, 114] width 27 height 6
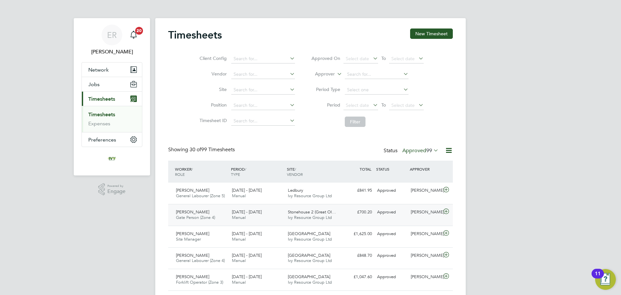
click at [206, 215] on span "Gate Person (Zone 4)" at bounding box center [195, 216] width 39 height 5
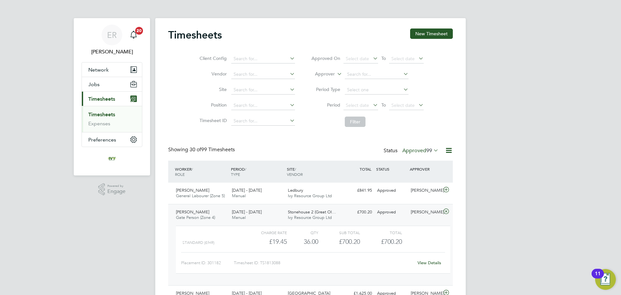
click at [419, 211] on div "[PERSON_NAME]" at bounding box center [425, 212] width 34 height 11
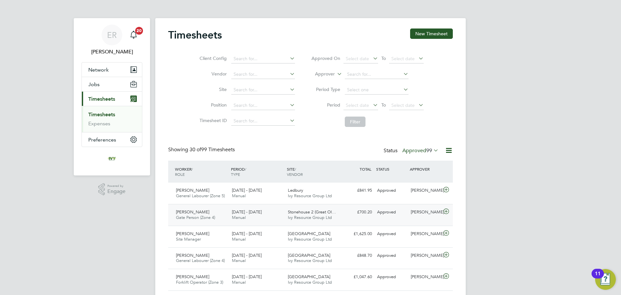
click at [423, 211] on div "[PERSON_NAME]" at bounding box center [425, 212] width 34 height 11
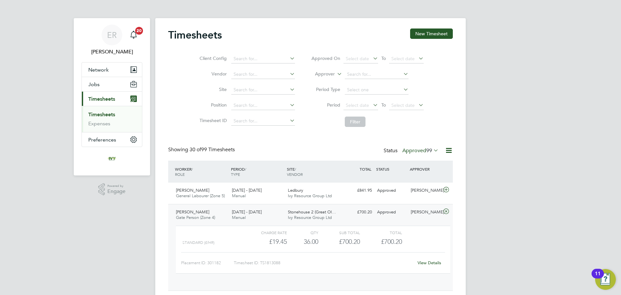
scroll to position [11, 63]
click at [437, 263] on link "View Details" at bounding box center [430, 262] width 24 height 5
click at [94, 118] on li "Timesheets" at bounding box center [112, 115] width 49 height 9
click at [245, 91] on input at bounding box center [263, 89] width 64 height 9
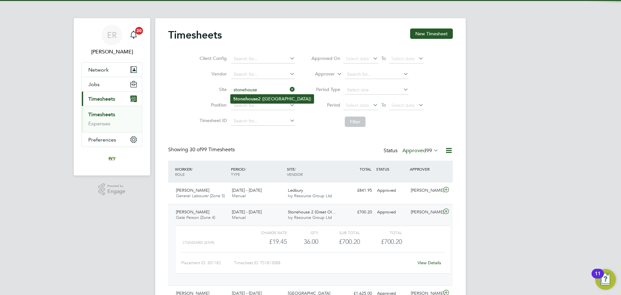
click at [252, 96] on b "Stonehouse" at bounding box center [245, 98] width 25 height 5
type input "Stonehouse 2 ([GEOGRAPHIC_DATA])"
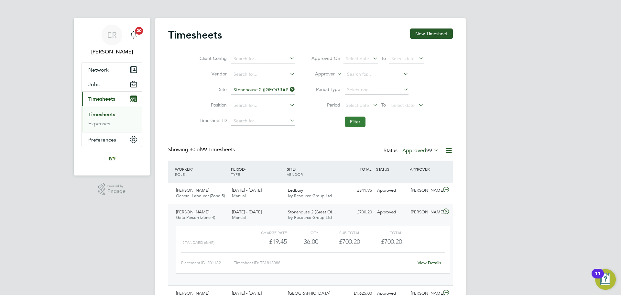
click at [357, 122] on button "Filter" at bounding box center [355, 121] width 21 height 10
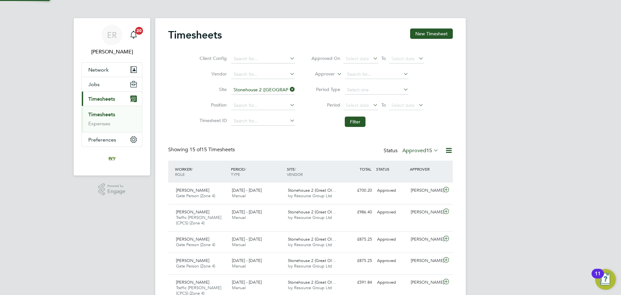
scroll to position [16, 56]
click at [112, 114] on link "Timesheets" at bounding box center [101, 114] width 27 height 6
click at [289, 89] on icon at bounding box center [289, 89] width 0 height 9
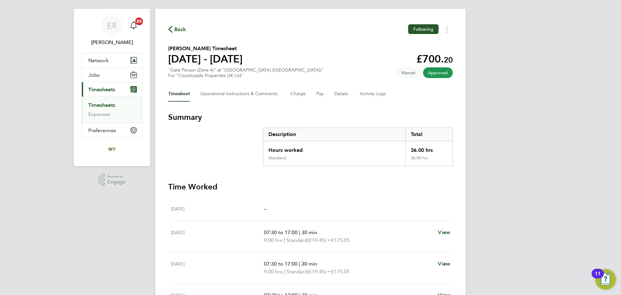
scroll to position [5, 0]
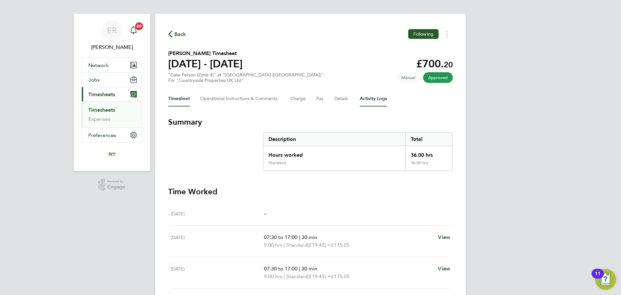
click at [376, 98] on Logs-tab "Activity Logs" at bounding box center [373, 99] width 27 height 16
